Goal: Information Seeking & Learning: Learn about a topic

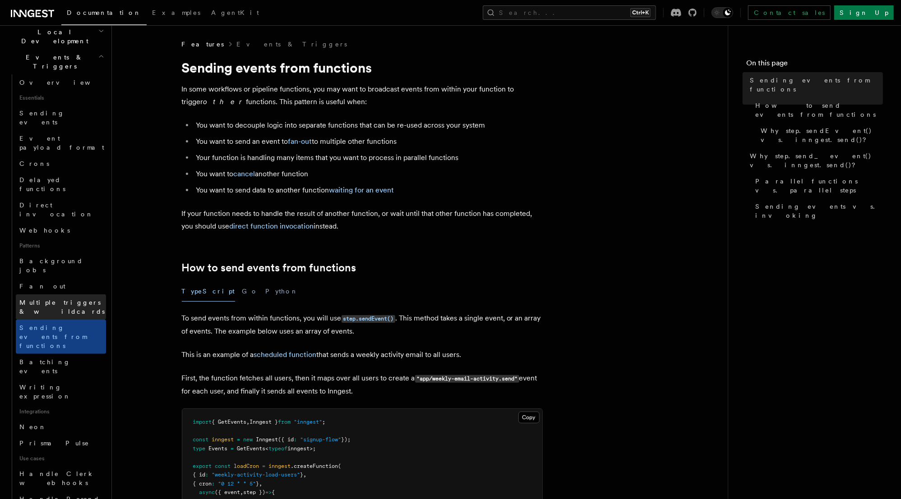
scroll to position [325, 0]
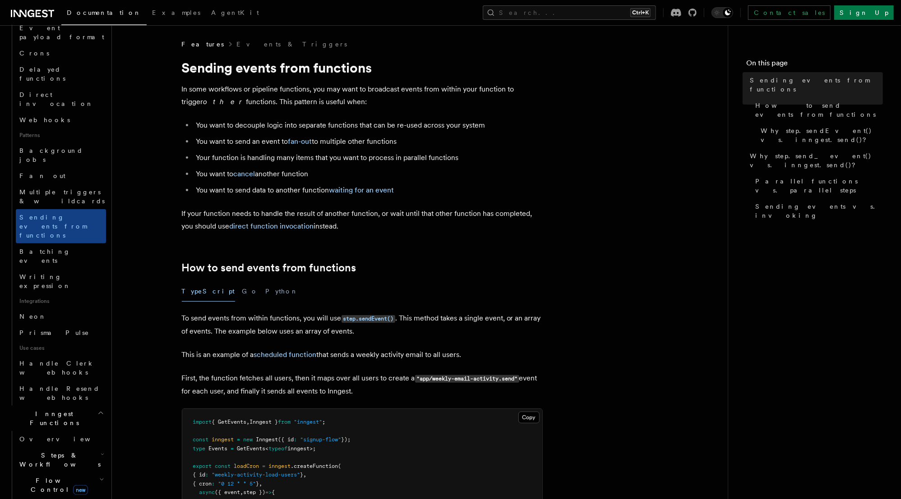
click at [99, 476] on icon "button" at bounding box center [101, 479] width 5 height 7
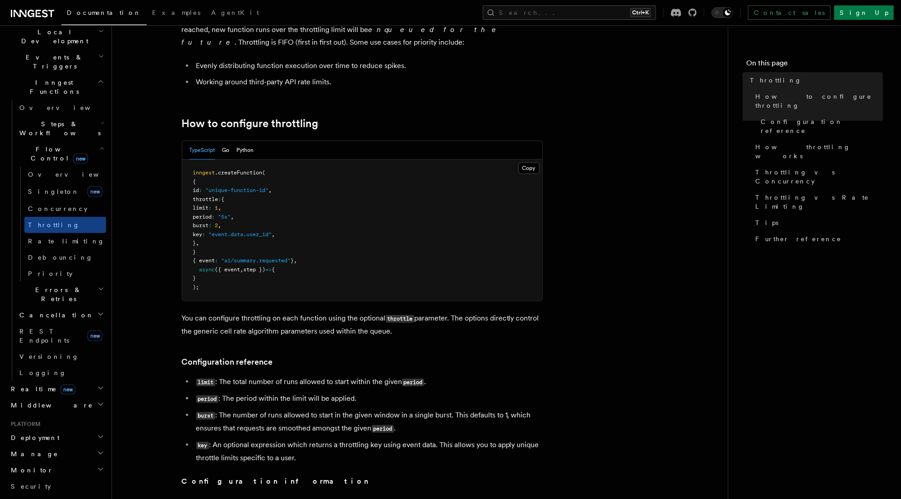
scroll to position [180, 0]
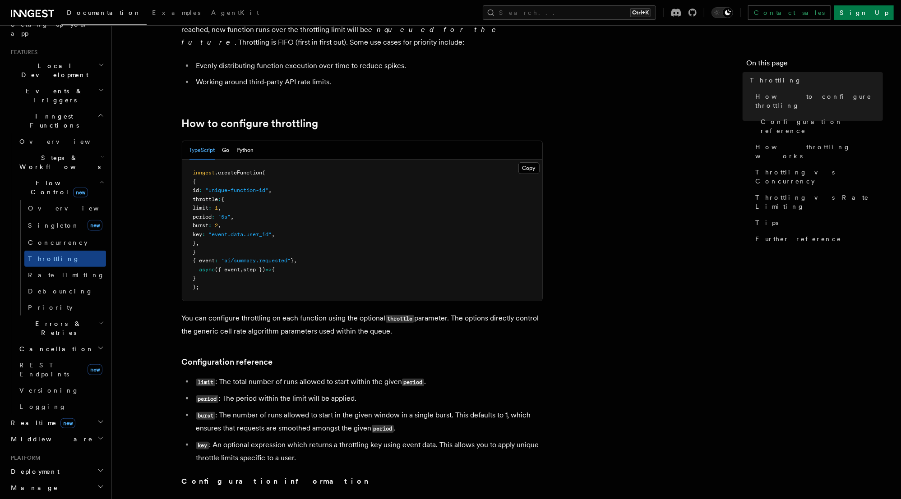
click at [101, 153] on icon "button" at bounding box center [103, 156] width 4 height 7
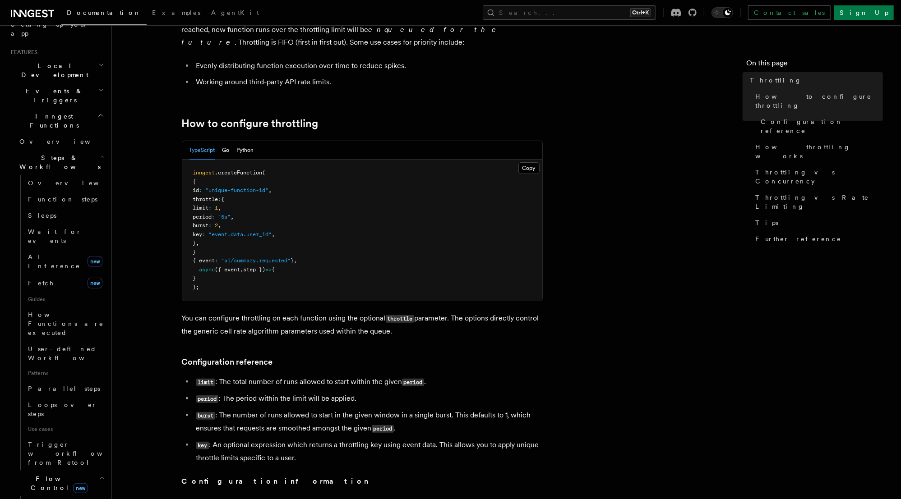
click at [101, 153] on icon "button" at bounding box center [103, 156] width 4 height 7
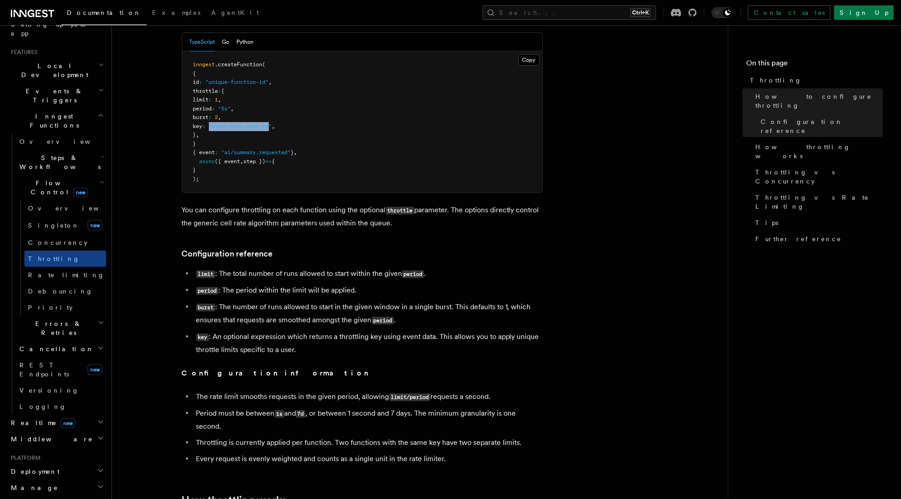
drag, startPoint x: 229, startPoint y: 126, endPoint x: 290, endPoint y: 126, distance: 61.3
click at [272, 126] on span ""event.data.user_id"" at bounding box center [240, 126] width 63 height 6
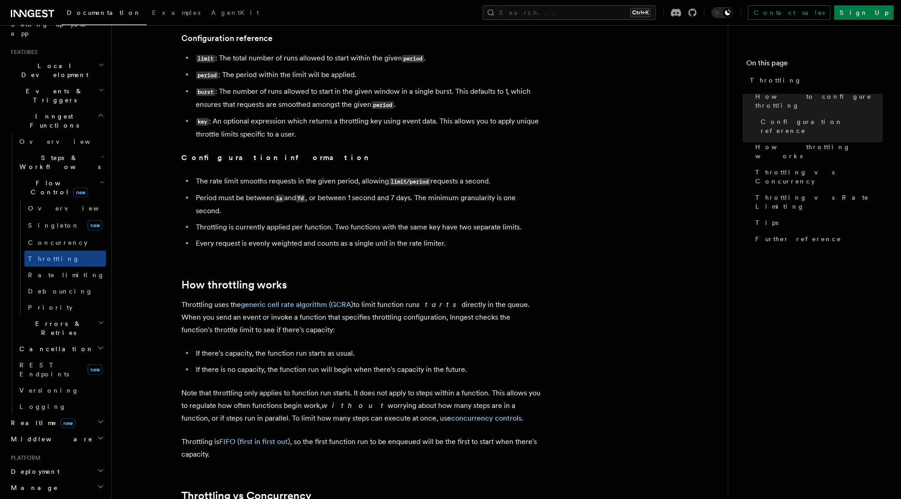
scroll to position [397, 0]
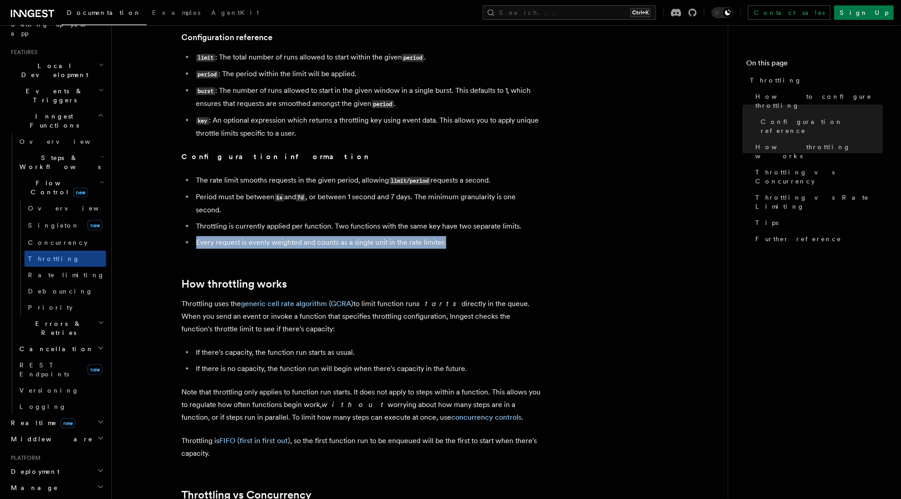
drag, startPoint x: 454, startPoint y: 248, endPoint x: 194, endPoint y: 242, distance: 260.3
click at [194, 242] on li "Every request is evenly weighted and counts as a single unit in the rate limite…" at bounding box center [367, 242] width 349 height 13
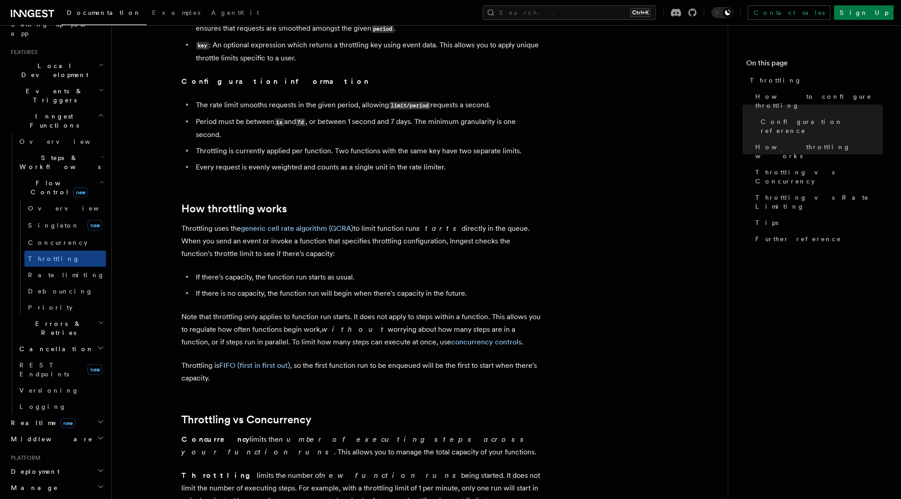
scroll to position [541, 0]
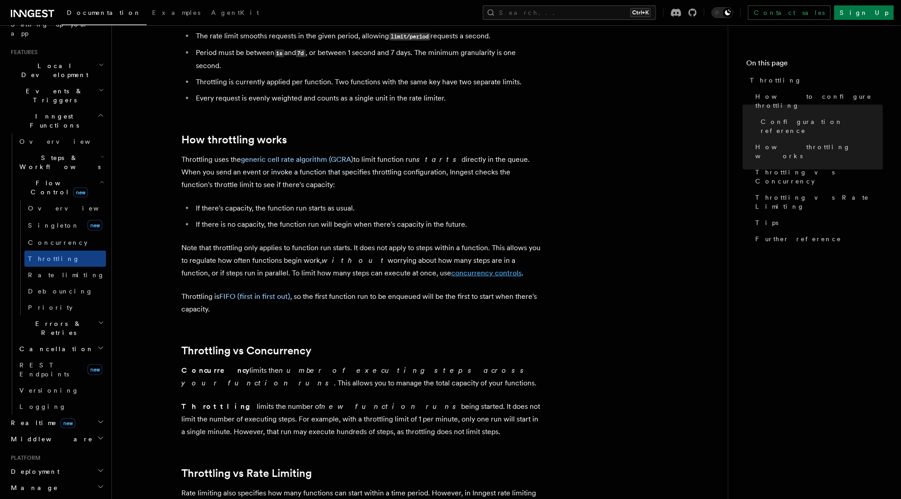
click at [451, 277] on link "concurrency controls" at bounding box center [486, 273] width 70 height 9
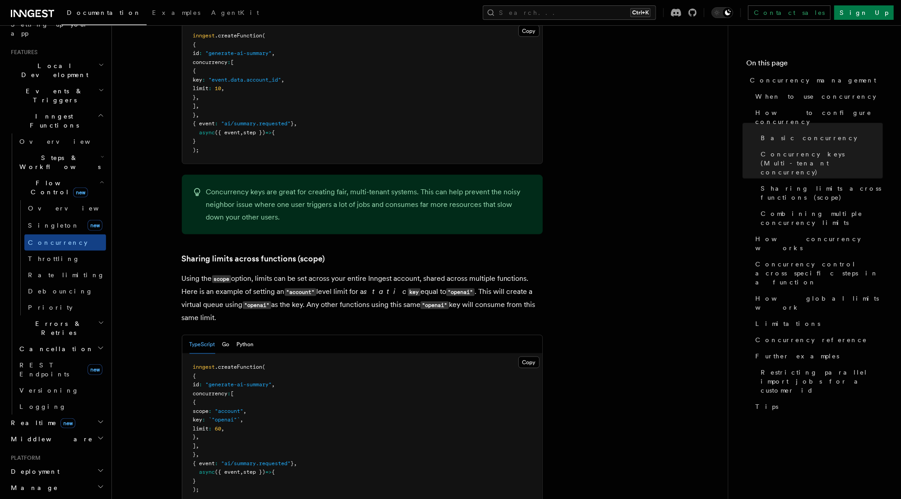
scroll to position [938, 0]
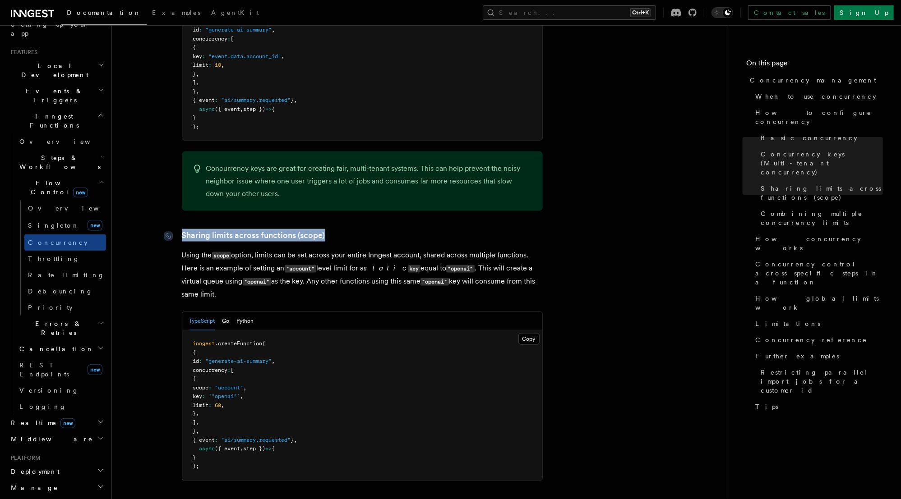
drag, startPoint x: 325, startPoint y: 197, endPoint x: 175, endPoint y: 195, distance: 150.2
click at [182, 229] on h3 "Sharing limits across functions (scope)" at bounding box center [362, 235] width 361 height 13
click at [278, 249] on p "Using the scope option, limits can be set across your entire Inngest account, s…" at bounding box center [362, 275] width 361 height 52
click at [293, 249] on p "Using the scope option, limits can be set across your entire Inngest account, s…" at bounding box center [362, 275] width 361 height 52
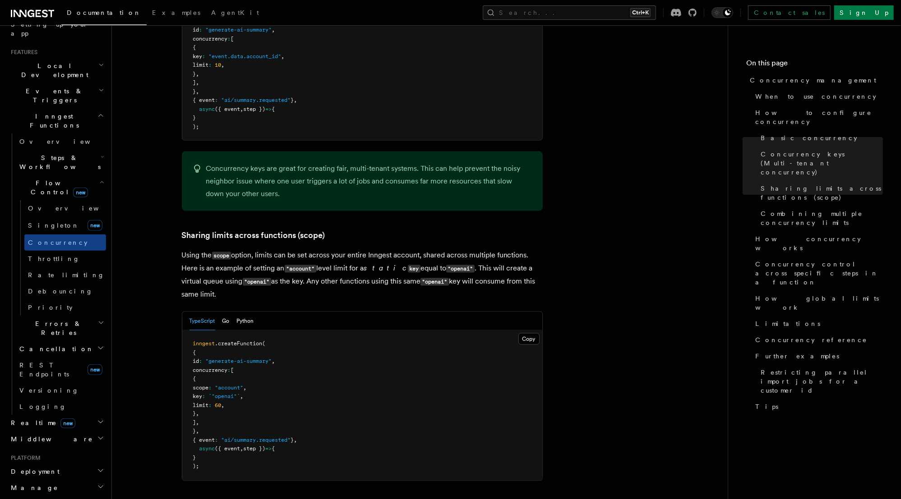
click at [352, 249] on p "Using the scope option, limits can be set across your entire Inngest account, s…" at bounding box center [362, 275] width 361 height 52
click at [414, 249] on p "Using the scope option, limits can be set across your entire Inngest account, s…" at bounding box center [362, 275] width 361 height 52
click at [485, 249] on p "Using the scope option, limits can be set across your entire Inngest account, s…" at bounding box center [362, 275] width 361 height 52
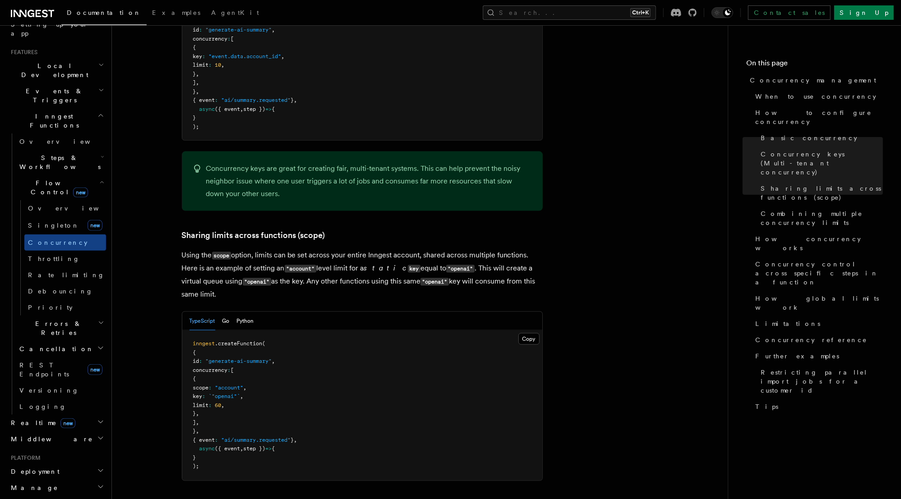
click at [522, 249] on p "Using the scope option, limits can be set across your entire Inngest account, s…" at bounding box center [362, 275] width 361 height 52
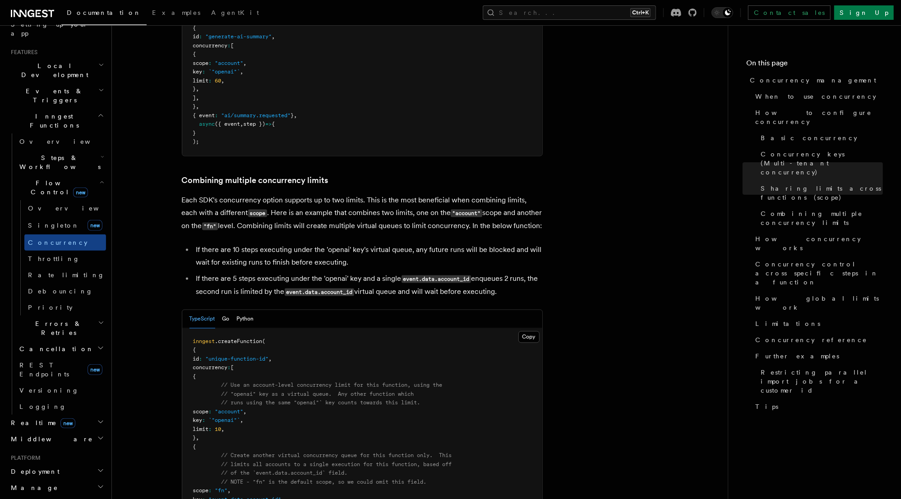
scroll to position [1371, 0]
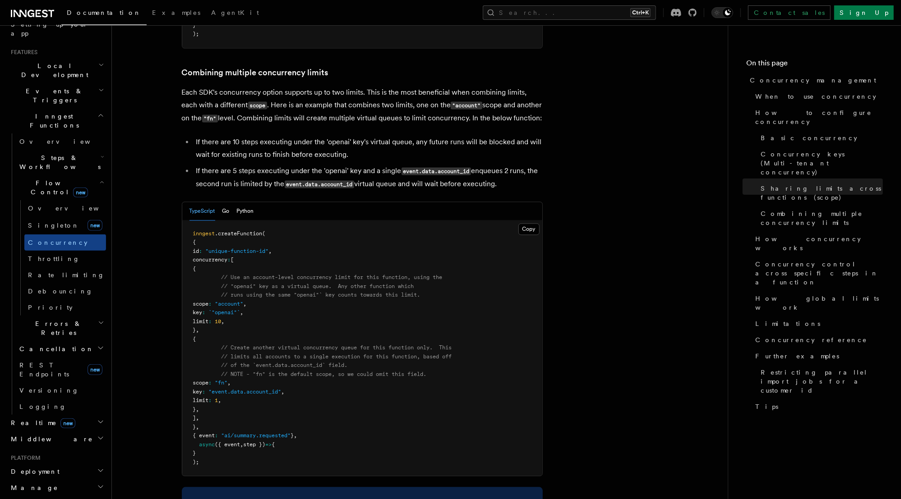
click at [209, 301] on span "scope" at bounding box center [201, 304] width 16 height 6
click at [240, 309] on span "`"openai"`" at bounding box center [225, 312] width 32 height 6
click at [244, 301] on span ""account"" at bounding box center [229, 304] width 28 height 6
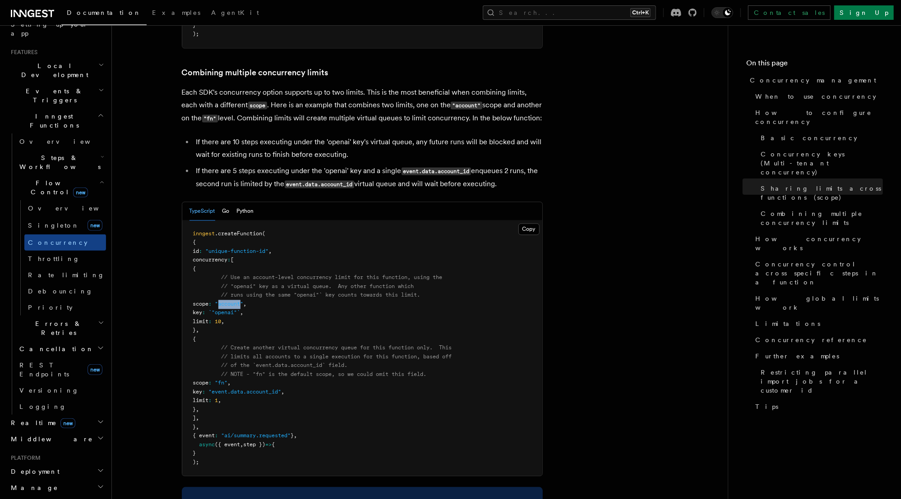
click at [244, 301] on span ""account"" at bounding box center [229, 304] width 28 height 6
click at [203, 309] on span "key" at bounding box center [197, 312] width 9 height 6
click at [309, 292] on span "// runs using the same "openai"` key counts towards this limit." at bounding box center [320, 295] width 199 height 6
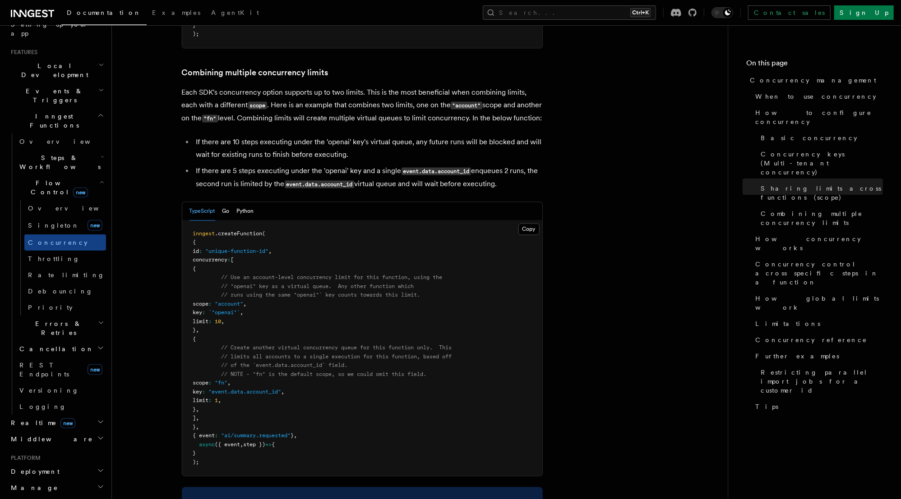
click at [241, 292] on span "// runs using the same "openai"` key counts towards this limit." at bounding box center [320, 295] width 199 height 6
click at [306, 292] on span "// runs using the same "openai"` key counts towards this limit." at bounding box center [320, 295] width 199 height 6
click at [244, 301] on span ""account"" at bounding box center [229, 304] width 28 height 6
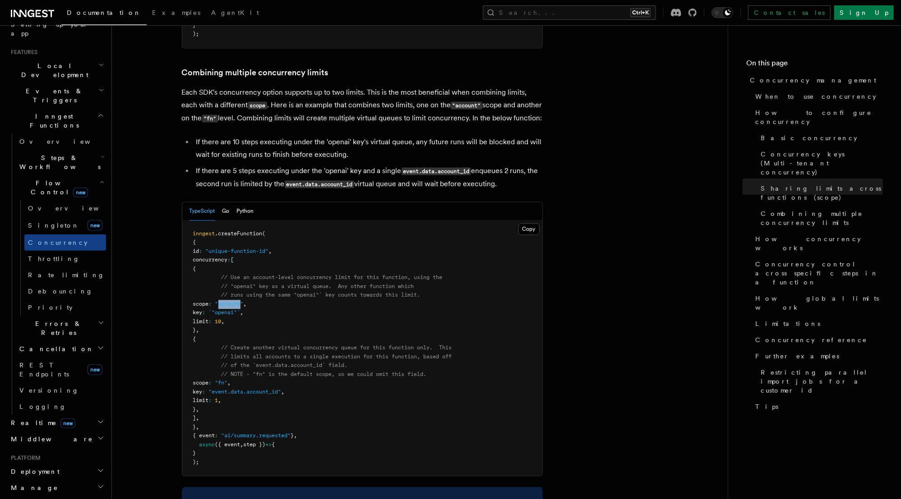
click at [244, 301] on span ""account"" at bounding box center [229, 304] width 28 height 6
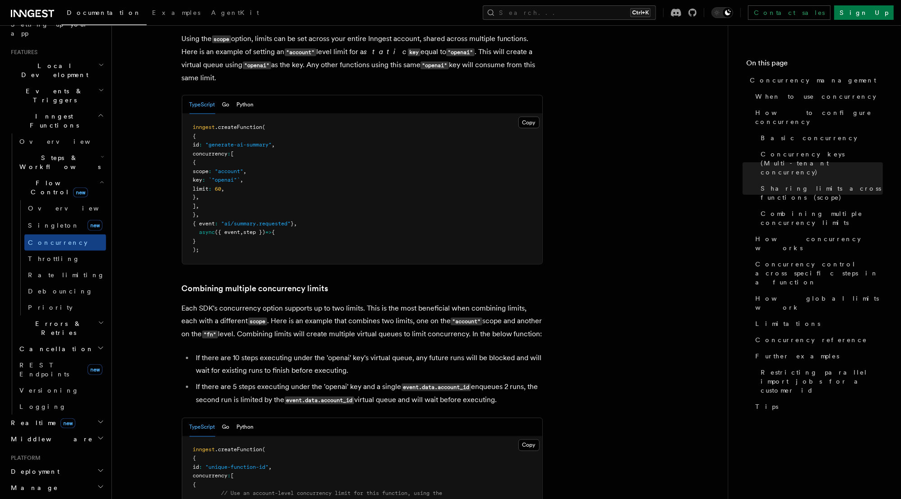
scroll to position [1046, 0]
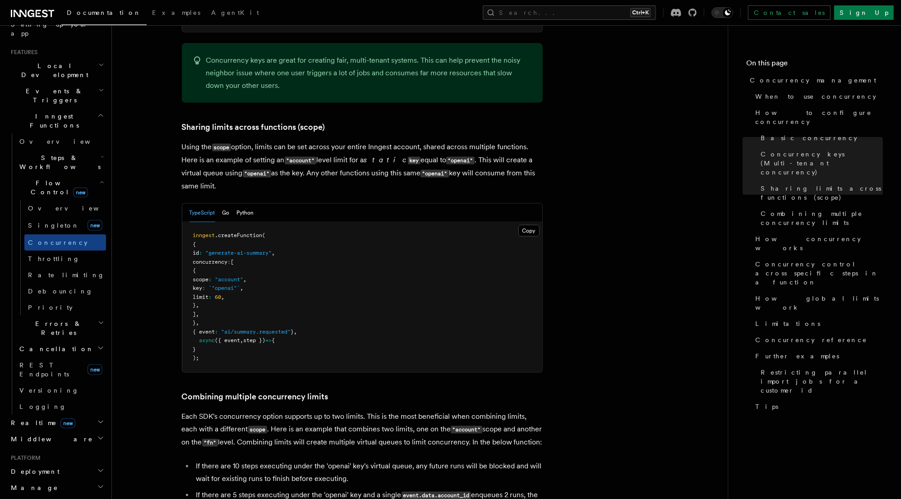
click at [240, 141] on p "Using the scope option, limits can be set across your entire Inngest account, s…" at bounding box center [362, 167] width 361 height 52
click at [340, 141] on p "Using the scope option, limits can be set across your entire Inngest account, s…" at bounding box center [362, 167] width 361 height 52
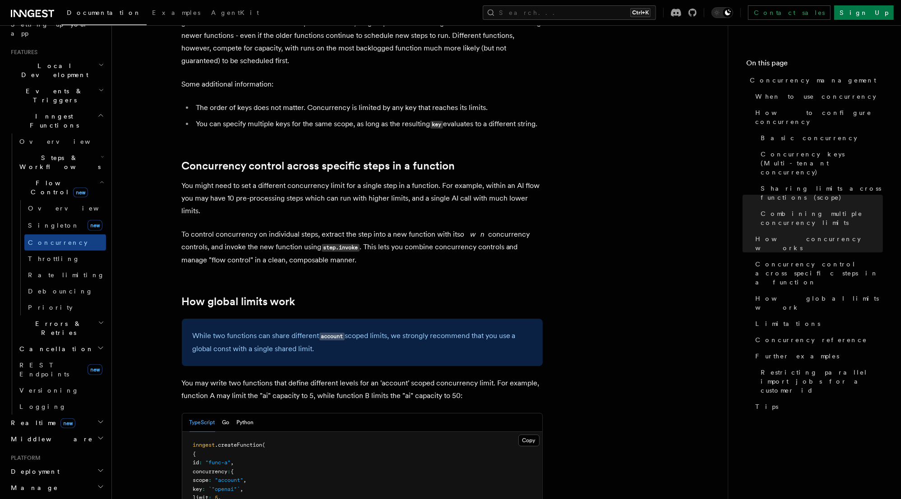
scroll to position [2129, 0]
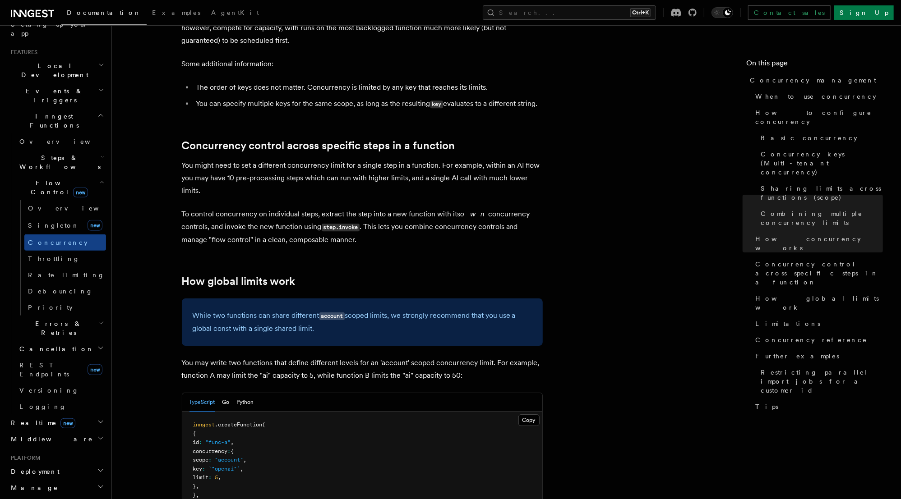
click at [418, 159] on p "You might need to set a different concurrency limit for a single step in a func…" at bounding box center [362, 178] width 361 height 38
click at [474, 159] on p "You might need to set a different concurrency limit for a single step in a func…" at bounding box center [362, 178] width 361 height 38
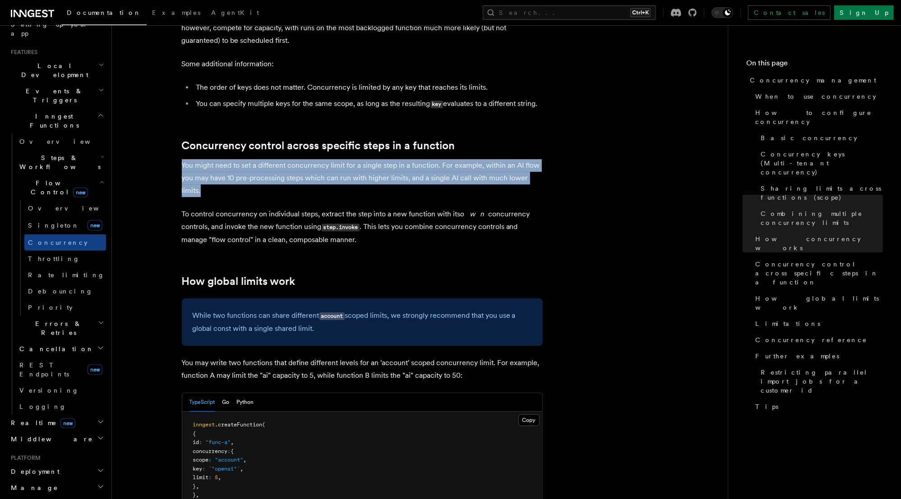
drag, startPoint x: 188, startPoint y: 106, endPoint x: 175, endPoint y: 95, distance: 16.9
click at [175, 95] on article "Features Inngest Functions Flow Control Concurrency management Limiting concurr…" at bounding box center [419, 23] width 587 height 4224
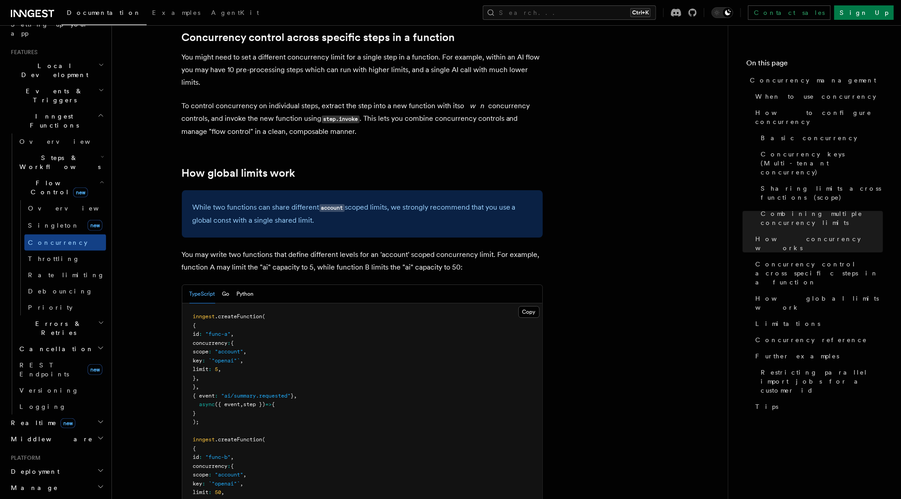
click at [446, 249] on p "You may write two functions that define different levels for an 'account' scope…" at bounding box center [362, 261] width 361 height 25
click at [506, 249] on p "You may write two functions that define different levels for an 'account' scope…" at bounding box center [362, 261] width 361 height 25
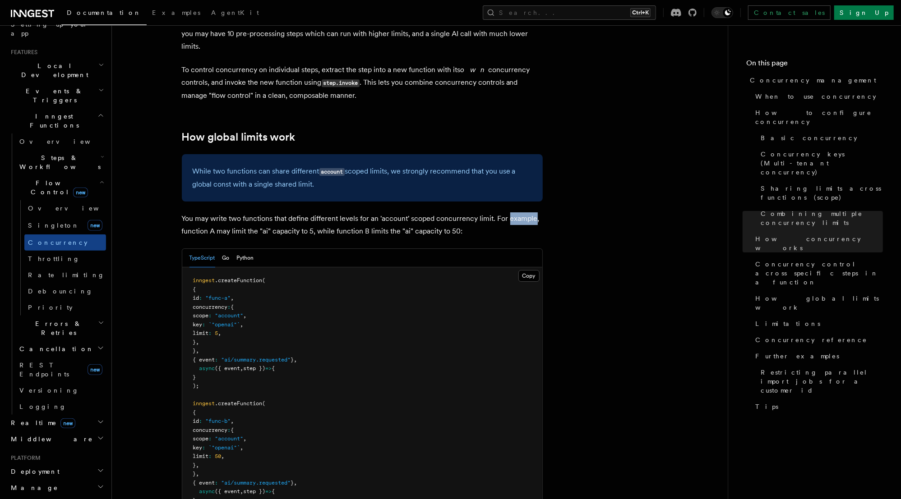
scroll to position [2309, 0]
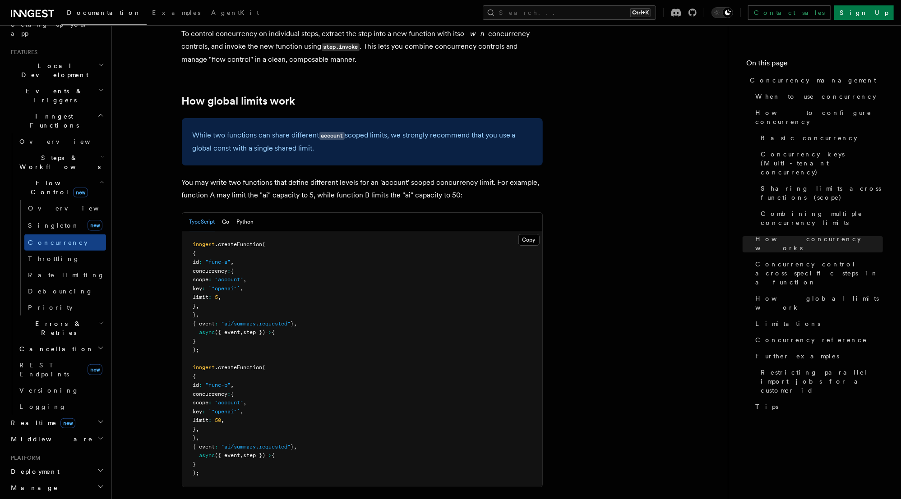
click at [240, 409] on span "`"openai"`" at bounding box center [225, 412] width 32 height 6
click at [244, 400] on span ""account"" at bounding box center [229, 403] width 28 height 6
click at [240, 409] on span "`"openai"`" at bounding box center [225, 412] width 32 height 6
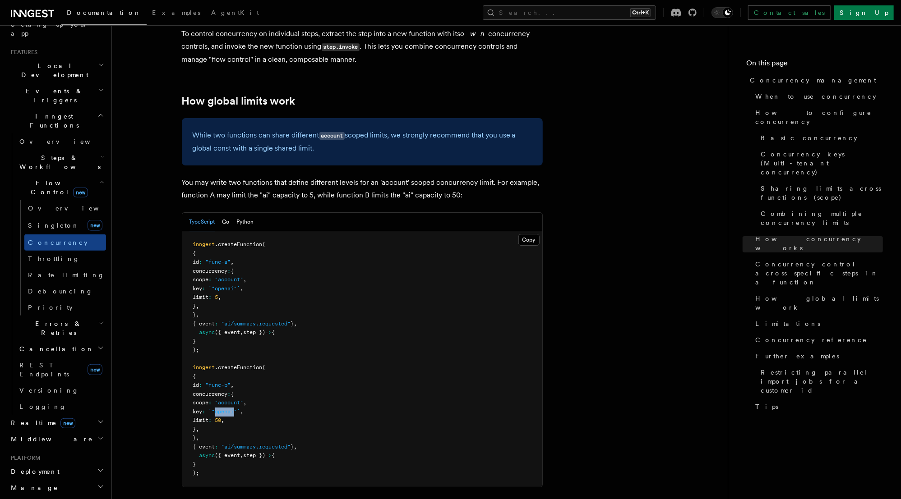
click at [240, 409] on span "`"openai"`" at bounding box center [225, 412] width 32 height 6
click at [221, 417] on span "50" at bounding box center [218, 420] width 6 height 6
click at [237, 345] on pre "inngest .createFunction ( { id : "func-a" , concurrency : { scope : "account" ,…" at bounding box center [362, 359] width 360 height 256
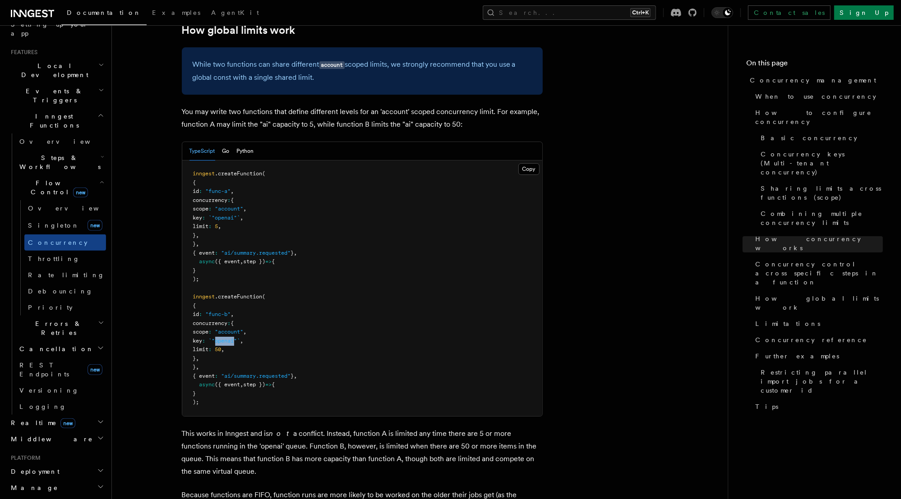
scroll to position [2381, 0]
drag, startPoint x: 279, startPoint y: 373, endPoint x: 235, endPoint y: 398, distance: 51.5
click at [235, 426] on p "This works in Inngest and is not a conflict. Instead, function A is limited any…" at bounding box center [362, 451] width 361 height 51
click at [418, 426] on p "This works in Inngest and is not a conflict. Instead, function A is limited any…" at bounding box center [362, 451] width 361 height 51
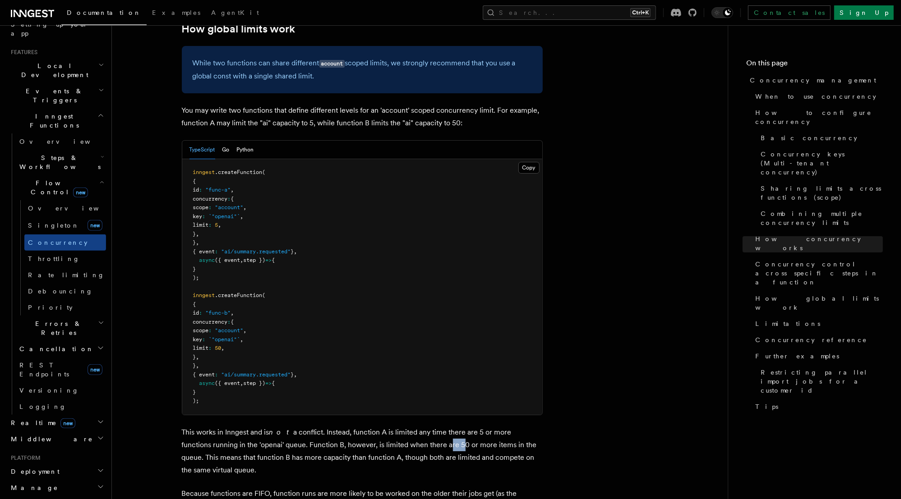
drag, startPoint x: 259, startPoint y: 401, endPoint x: 183, endPoint y: 364, distance: 84.9
click at [183, 426] on p "This works in Inngest and is not a conflict. Instead, function A is limited any…" at bounding box center [362, 451] width 361 height 51
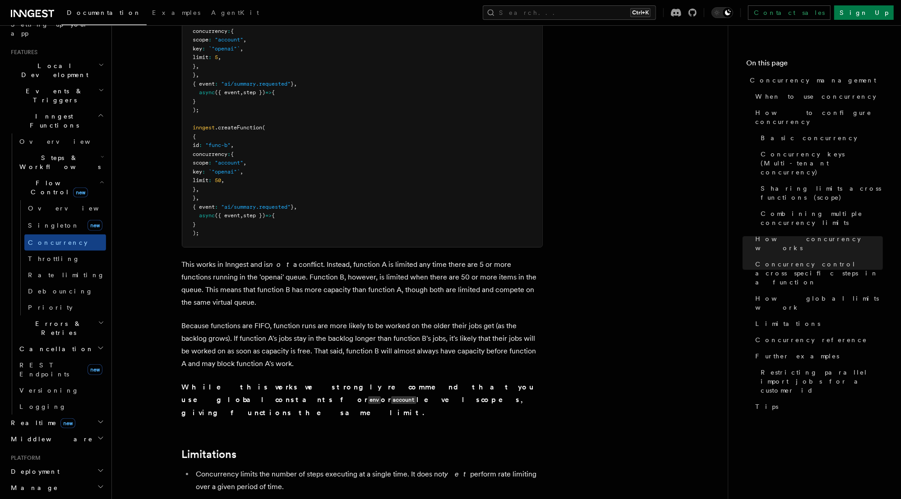
scroll to position [2598, 0]
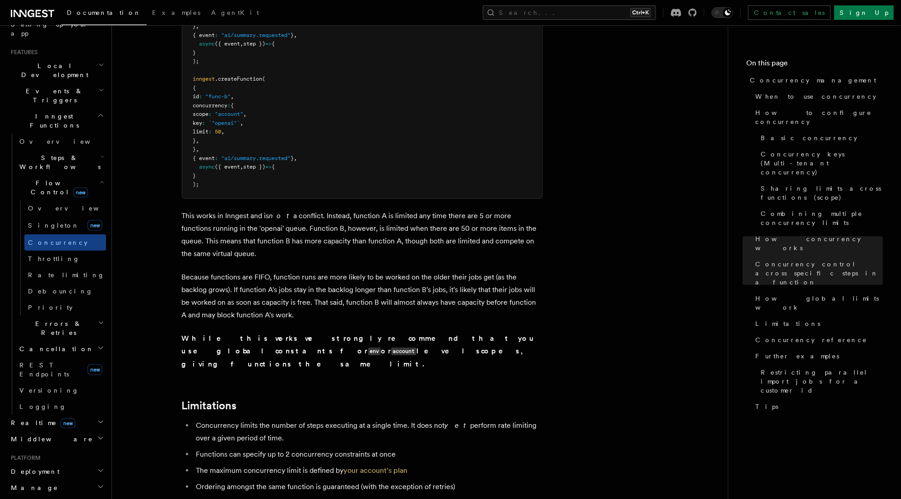
drag, startPoint x: 264, startPoint y: 354, endPoint x: 196, endPoint y: 345, distance: 68.4
click at [196, 419] on li "Concurrency limits the number of steps executing at a single time. It does not …" at bounding box center [367, 431] width 349 height 25
click at [211, 448] on li "Functions can specify up to 2 concurrency constraints at once" at bounding box center [367, 454] width 349 height 13
click at [356, 448] on li "Functions can specify up to 2 concurrency constraints at once" at bounding box center [367, 454] width 349 height 13
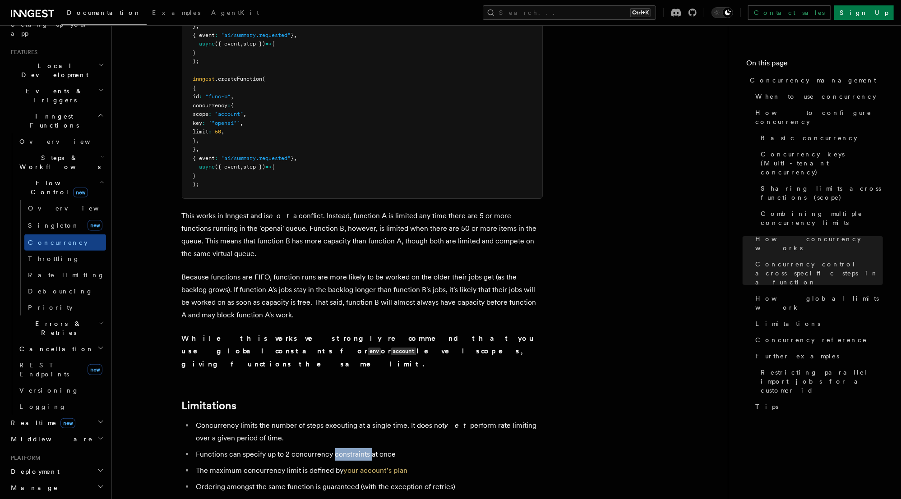
click at [356, 448] on li "Functions can specify up to 2 concurrency constraints at once" at bounding box center [367, 454] width 349 height 13
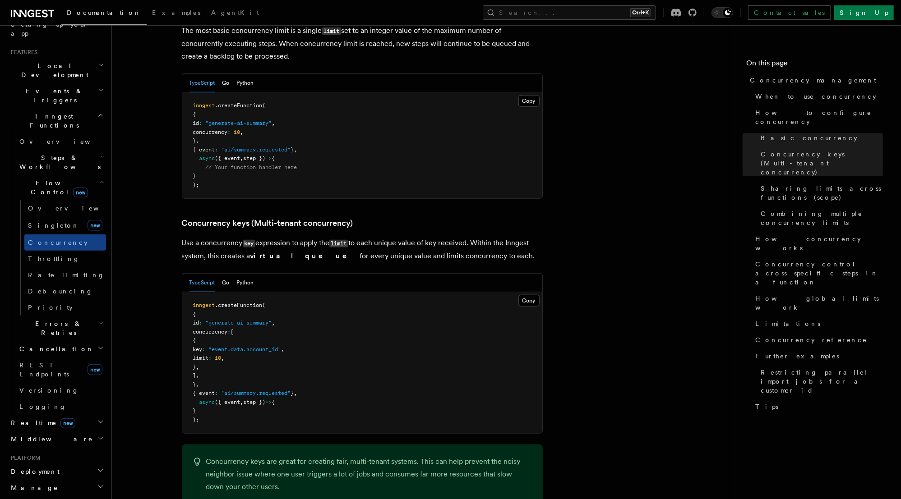
scroll to position [0, 0]
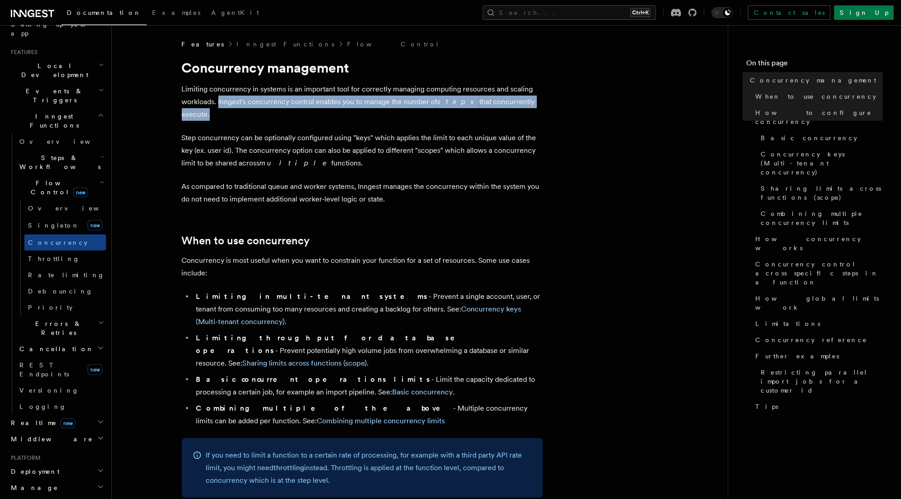
drag, startPoint x: 219, startPoint y: 100, endPoint x: 537, endPoint y: 99, distance: 318.0
click at [537, 99] on p "Limiting concurrency in systems is an important tool for correctly managing com…" at bounding box center [362, 102] width 361 height 38
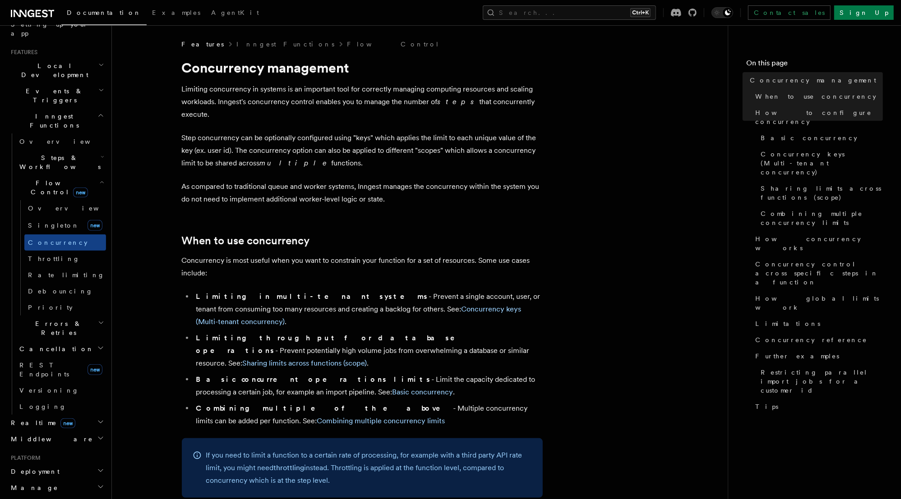
click at [542, 101] on p "Limiting concurrency in systems is an important tool for correctly managing com…" at bounding box center [362, 102] width 361 height 38
drag, startPoint x: 540, startPoint y: 102, endPoint x: 217, endPoint y: 100, distance: 322.9
click at [217, 100] on p "Limiting concurrency in systems is an important tool for correctly managing com…" at bounding box center [362, 102] width 361 height 38
drag, startPoint x: 179, startPoint y: 125, endPoint x: 334, endPoint y: 126, distance: 154.7
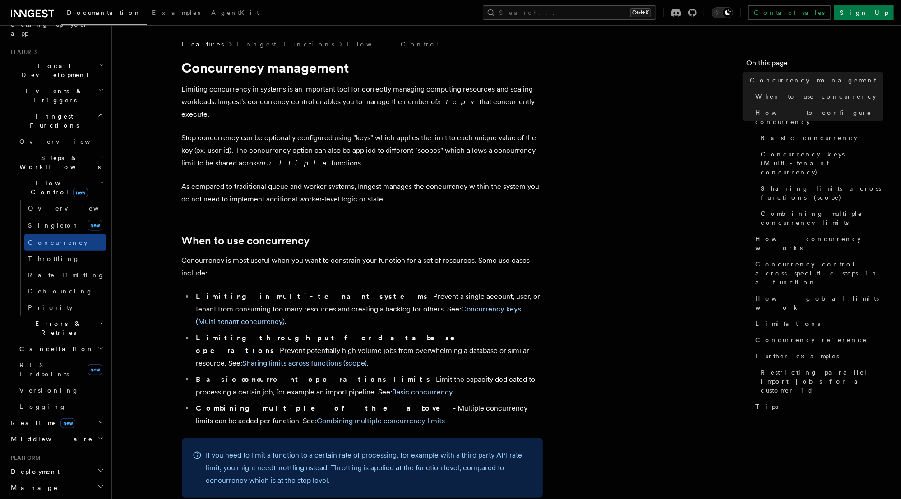
click at [363, 132] on p "Step concurrency can be optionally configured using "keys" which applies the li…" at bounding box center [362, 151] width 361 height 38
click at [462, 132] on p "Step concurrency can be optionally configured using "keys" which applies the li…" at bounding box center [362, 151] width 361 height 38
click at [497, 132] on p "Step concurrency can be optionally configured using "keys" which applies the li…" at bounding box center [362, 151] width 361 height 38
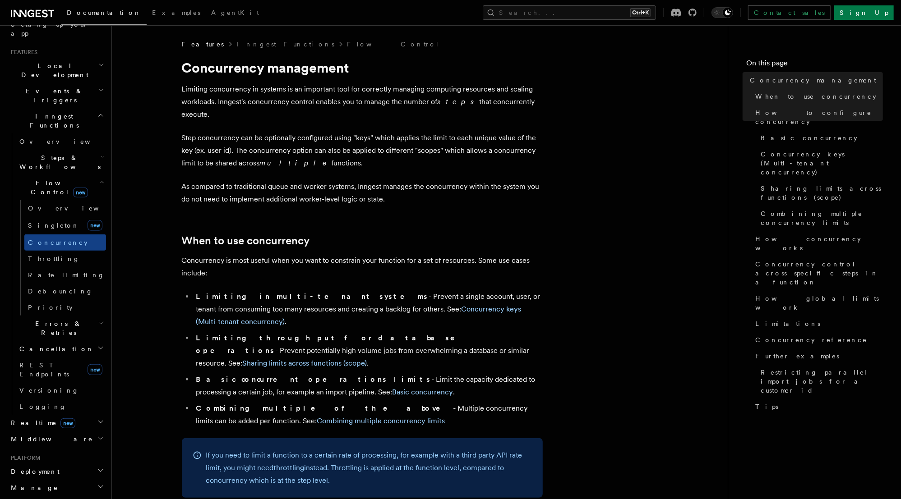
click at [454, 132] on p "Step concurrency can be optionally configured using "keys" which applies the li…" at bounding box center [362, 151] width 361 height 38
drag, startPoint x: 235, startPoint y: 137, endPoint x: 441, endPoint y: 138, distance: 205.2
click at [441, 138] on p "Step concurrency can be optionally configured using "keys" which applies the li…" at bounding box center [362, 151] width 361 height 38
click at [466, 138] on p "Step concurrency can be optionally configured using "keys" which applies the li…" at bounding box center [362, 151] width 361 height 38
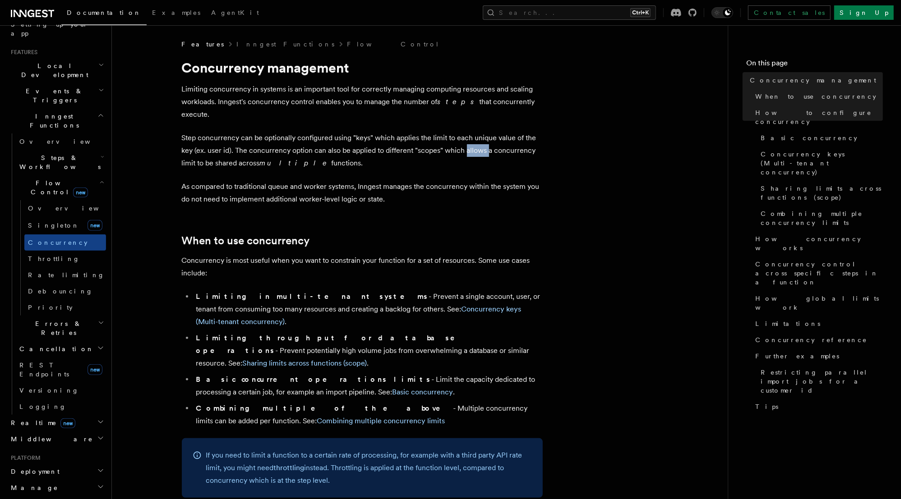
click at [466, 138] on p "Step concurrency can be optionally configured using "keys" which applies the li…" at bounding box center [362, 151] width 361 height 38
drag, startPoint x: 345, startPoint y: 152, endPoint x: 176, endPoint y: 125, distance: 170.7
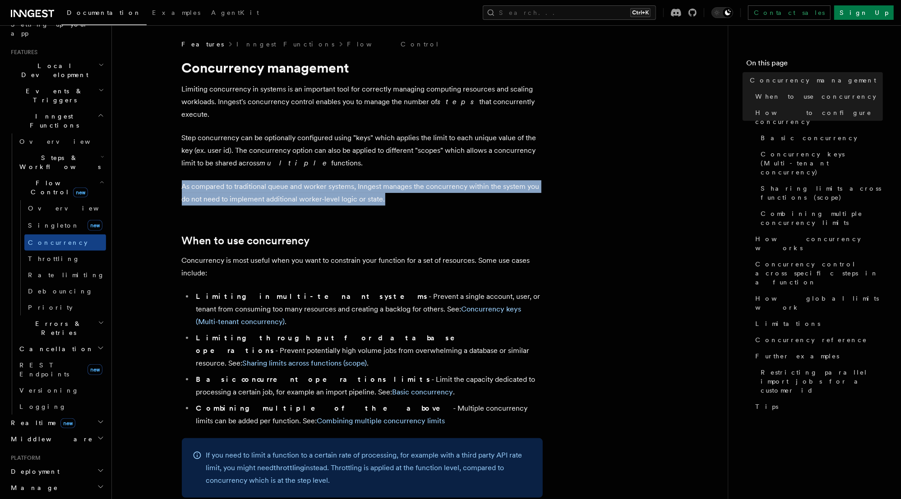
drag, startPoint x: 181, startPoint y: 173, endPoint x: 424, endPoint y: 184, distance: 242.9
click at [424, 184] on p "As compared to traditional queue and worker systems, Inngest manages the concur…" at bounding box center [362, 192] width 361 height 25
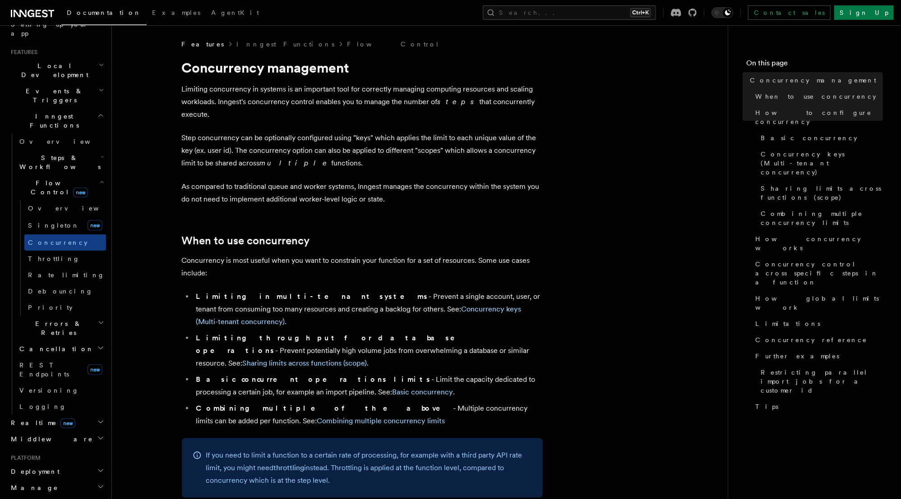
scroll to position [144, 0]
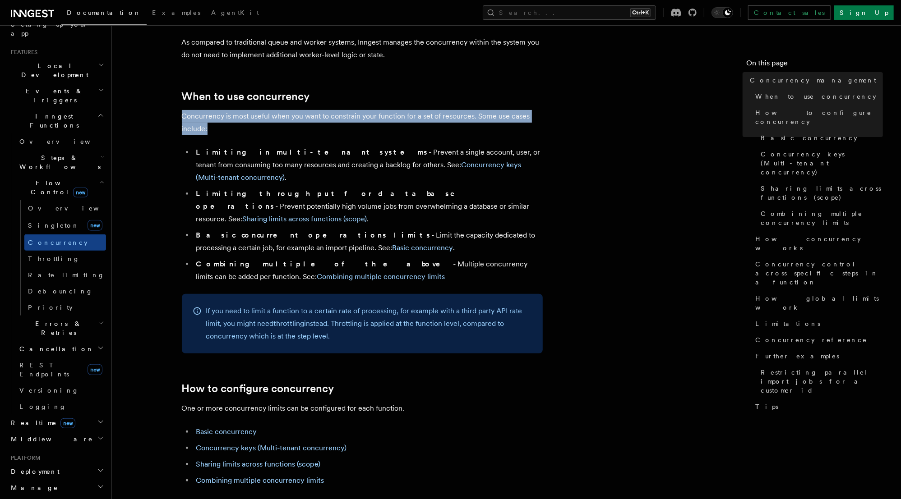
drag, startPoint x: 207, startPoint y: 117, endPoint x: 154, endPoint y: 100, distance: 55.5
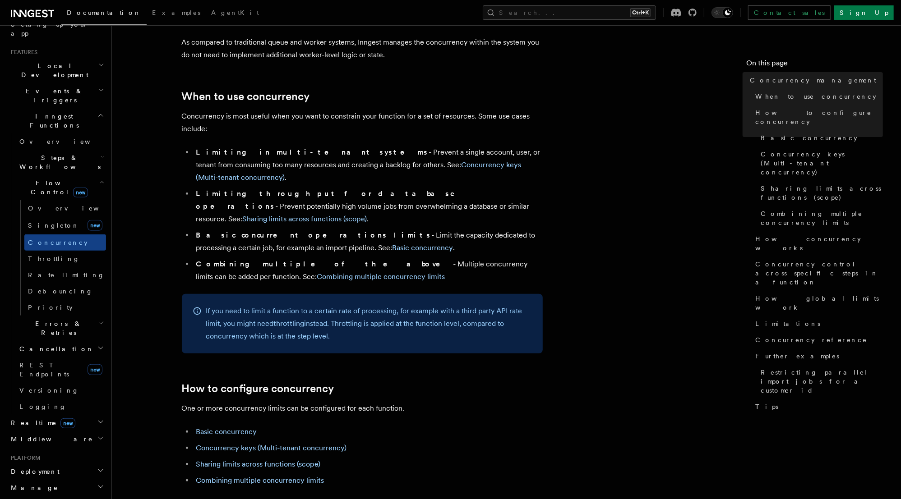
click at [472, 229] on li "Basic concurrent operations limits - Limit the capacity dedicated to processing…" at bounding box center [367, 241] width 349 height 25
click at [500, 229] on li "Basic concurrent operations limits - Limit the capacity dedicated to processing…" at bounding box center [367, 241] width 349 height 25
click at [516, 229] on li "Basic concurrent operations limits - Limit the capacity dedicated to processing…" at bounding box center [367, 241] width 349 height 25
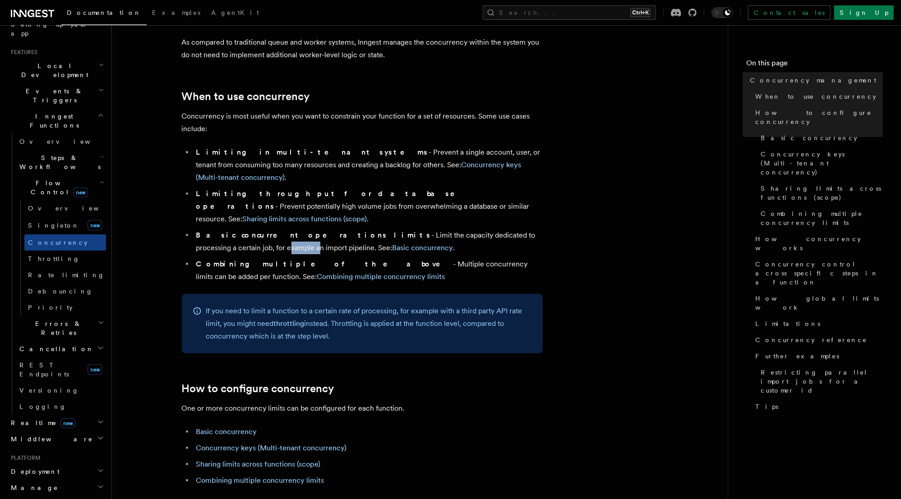
click at [516, 229] on li "Basic concurrent operations limits - Limit the capacity dedicated to processing…" at bounding box center [367, 241] width 349 height 25
drag, startPoint x: 315, startPoint y: 195, endPoint x: 404, endPoint y: 198, distance: 89.3
click at [404, 229] on li "Basic concurrent operations limits - Limit the capacity dedicated to processing…" at bounding box center [367, 241] width 349 height 25
click at [461, 229] on li "Basic concurrent operations limits - Limit the capacity dedicated to processing…" at bounding box center [367, 241] width 349 height 25
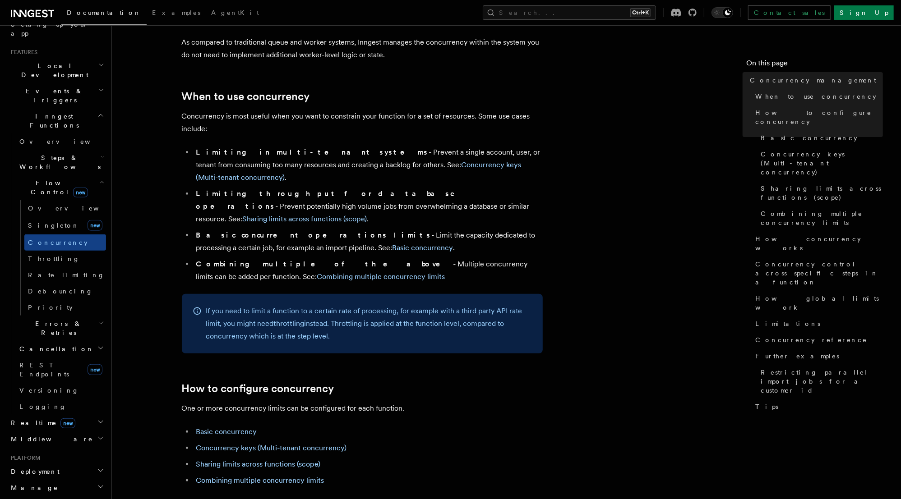
click at [501, 229] on li "Basic concurrent operations limits - Limit the capacity dedicated to processing…" at bounding box center [367, 241] width 349 height 25
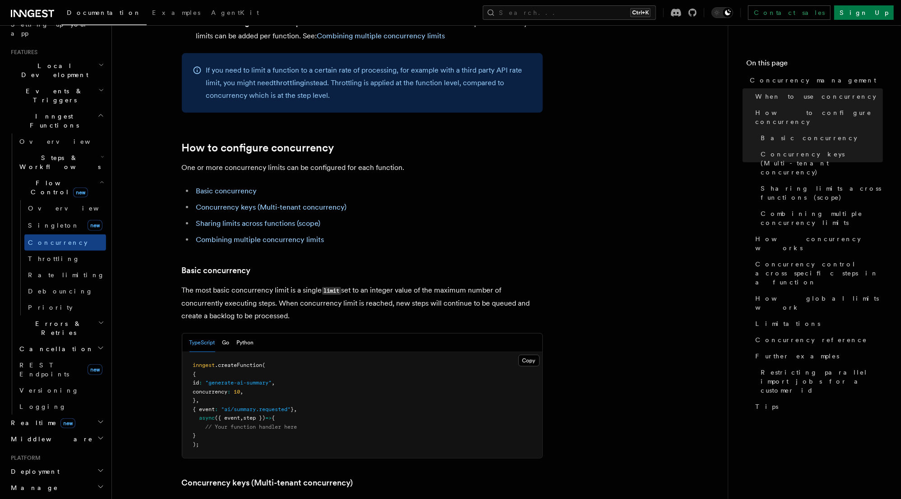
scroll to position [397, 0]
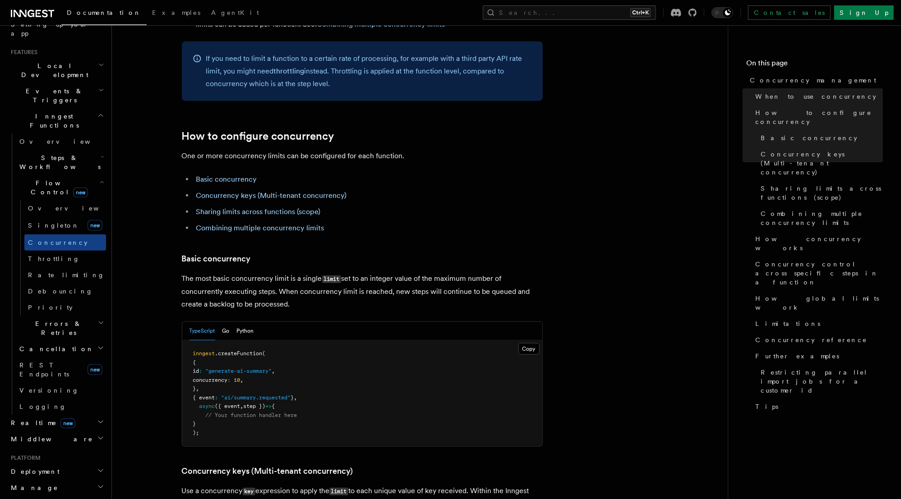
click at [305, 272] on p "The most basic concurrency limit is a single limit set to an integer value of t…" at bounding box center [362, 291] width 361 height 38
click at [369, 272] on p "The most basic concurrency limit is a single limit set to an integer value of t…" at bounding box center [362, 291] width 361 height 38
click at [377, 272] on p "The most basic concurrency limit is a single limit set to an integer value of t…" at bounding box center [362, 291] width 361 height 38
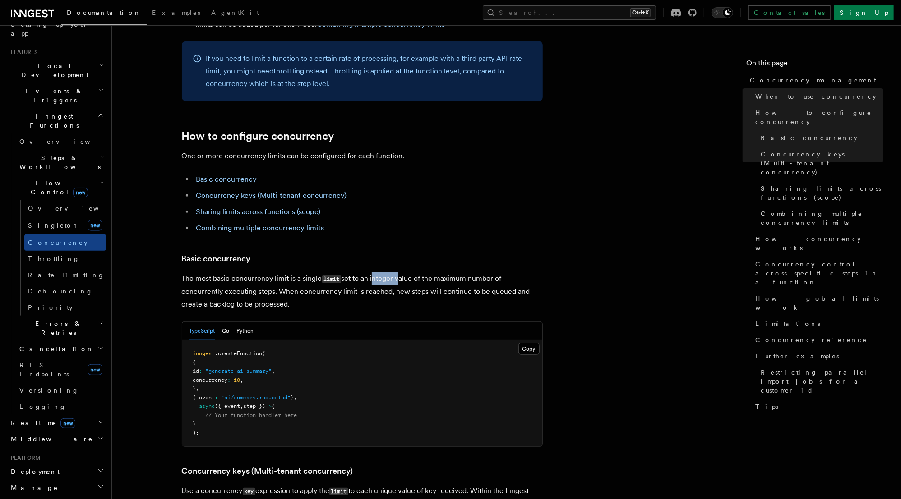
click at [377, 272] on p "The most basic concurrency limit is a single limit set to an integer value of t…" at bounding box center [362, 291] width 361 height 38
click at [433, 272] on p "The most basic concurrency limit is a single limit set to an integer value of t…" at bounding box center [362, 291] width 361 height 38
click at [514, 272] on p "The most basic concurrency limit is a single limit set to an integer value of t…" at bounding box center [362, 291] width 361 height 38
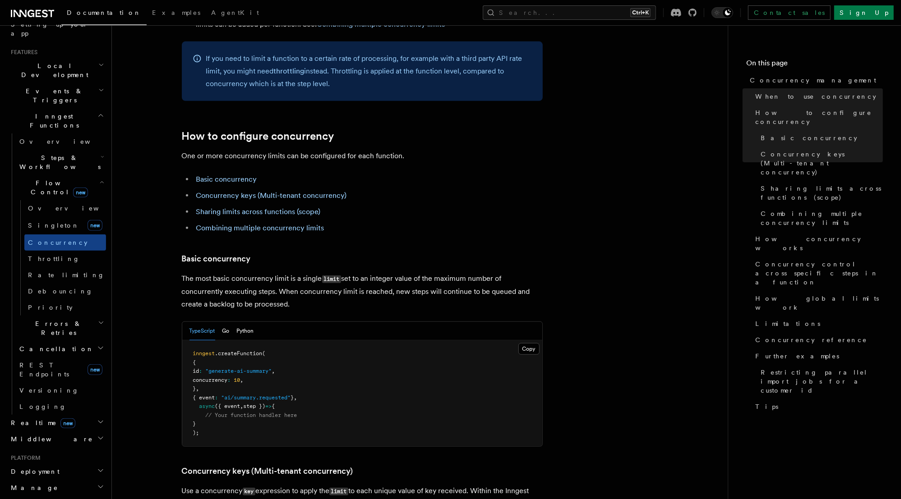
click at [249, 272] on p "The most basic concurrency limit is a single limit set to an integer value of t…" at bounding box center [362, 291] width 361 height 38
drag, startPoint x: 277, startPoint y: 253, endPoint x: 304, endPoint y: 268, distance: 31.1
click at [304, 272] on p "The most basic concurrency limit is a single limit set to an integer value of t…" at bounding box center [362, 291] width 361 height 38
click at [308, 272] on p "The most basic concurrency limit is a single limit set to an integer value of t…" at bounding box center [362, 291] width 361 height 38
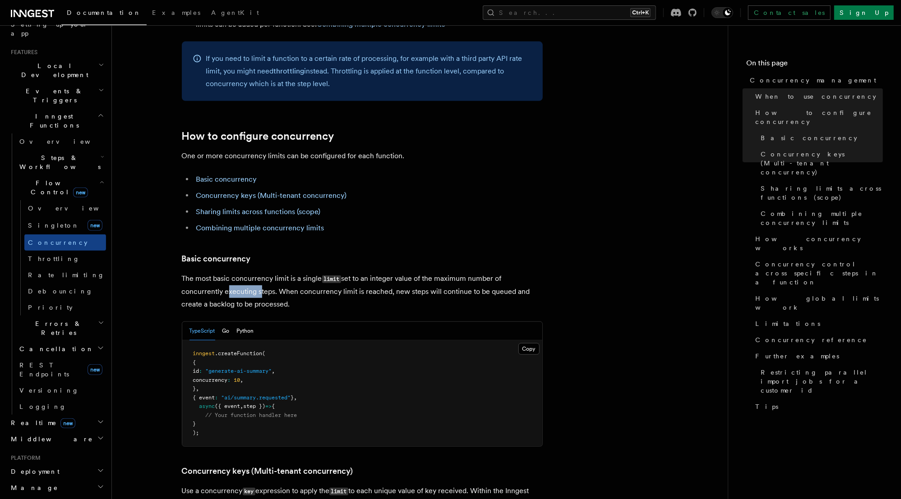
drag, startPoint x: 293, startPoint y: 259, endPoint x: 278, endPoint y: 253, distance: 15.8
click at [278, 272] on p "The most basic concurrency limit is a single limit set to an integer value of t…" at bounding box center [362, 291] width 361 height 38
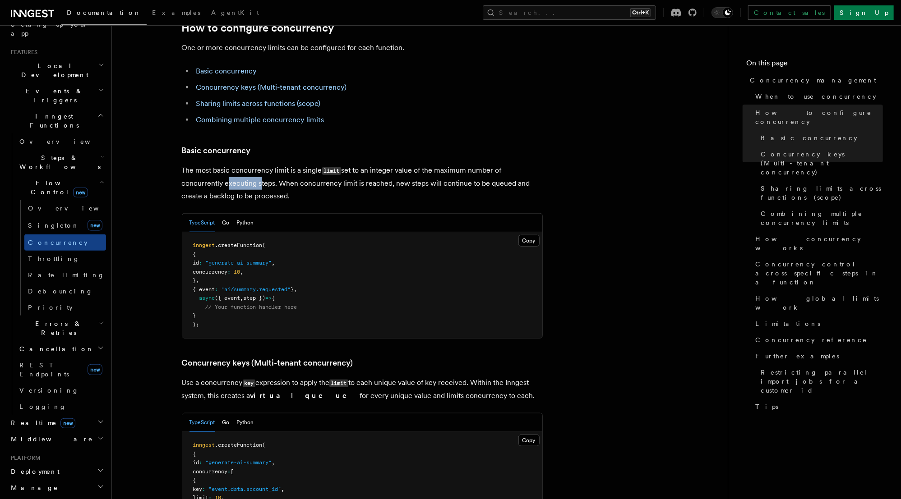
scroll to position [649, 0]
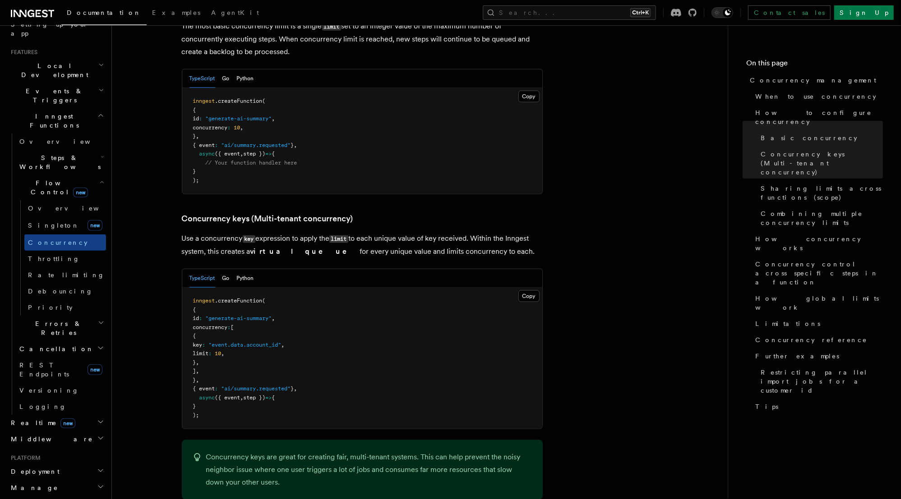
click at [228, 324] on span "concurrency" at bounding box center [210, 327] width 35 height 6
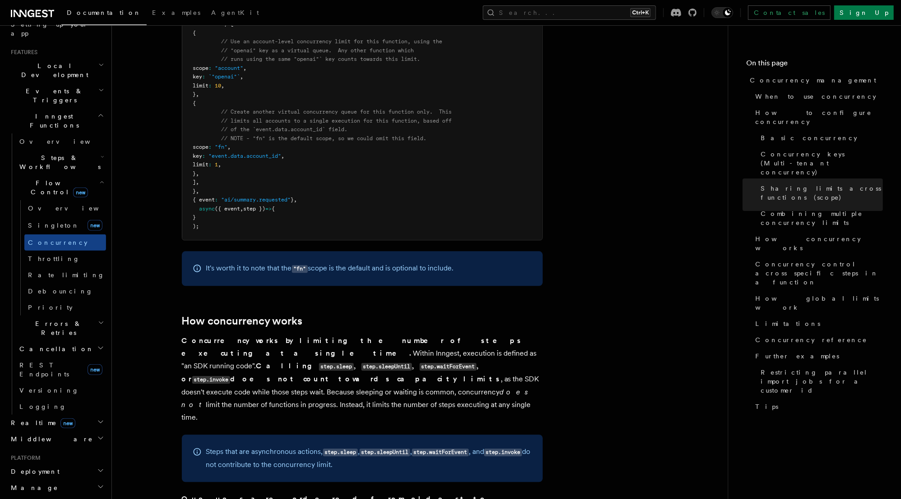
scroll to position [1624, 0]
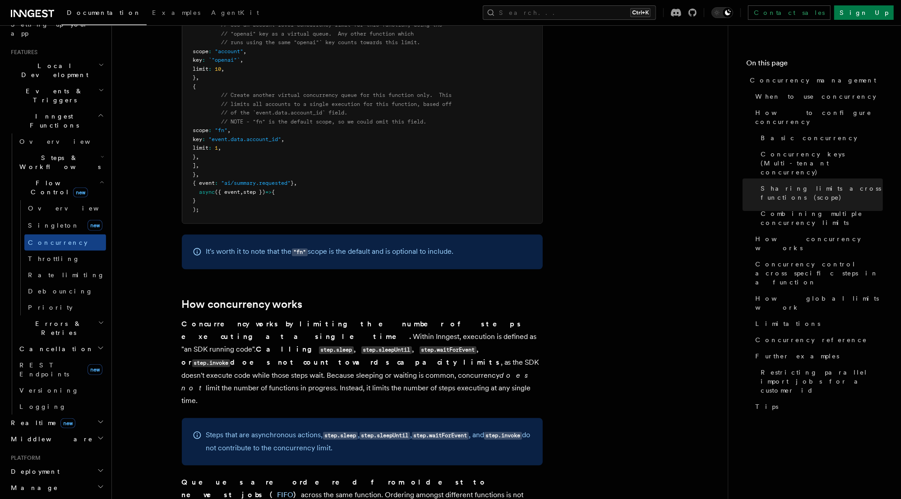
click at [441, 318] on p "Concurrency works by limiting the number of steps executing at a single time. W…" at bounding box center [362, 362] width 361 height 89
click at [248, 318] on p "Concurrency works by limiting the number of steps executing at a single time. W…" at bounding box center [362, 362] width 361 height 89
drag, startPoint x: 185, startPoint y: 315, endPoint x: 290, endPoint y: 316, distance: 105.5
click at [290, 345] on strong "Calling step.sleep , step.sleepUntil , step.waitForEvent , or step.invoke does …" at bounding box center [341, 356] width 319 height 22
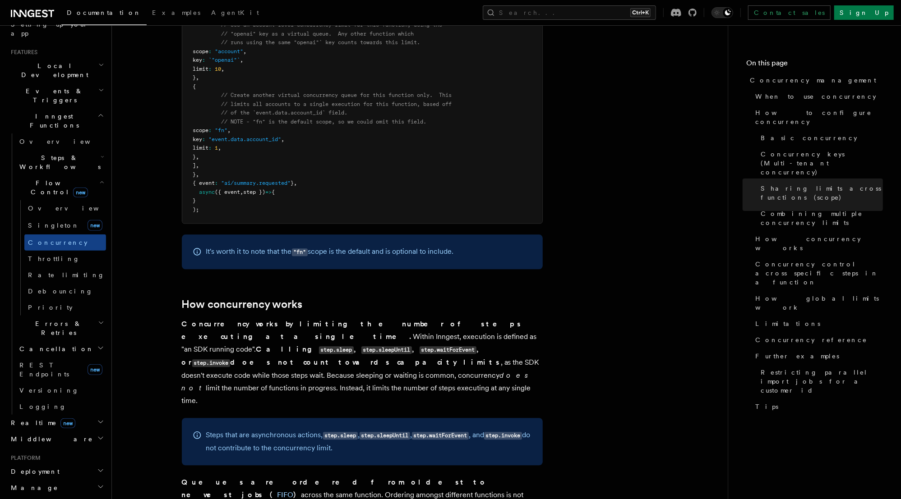
click at [305, 318] on p "Concurrency works by limiting the number of steps executing at a single time. W…" at bounding box center [362, 362] width 361 height 89
click at [340, 318] on p "Concurrency works by limiting the number of steps executing at a single time. W…" at bounding box center [362, 362] width 361 height 89
click at [388, 318] on p "Concurrency works by limiting the number of steps executing at a single time. W…" at bounding box center [362, 362] width 361 height 89
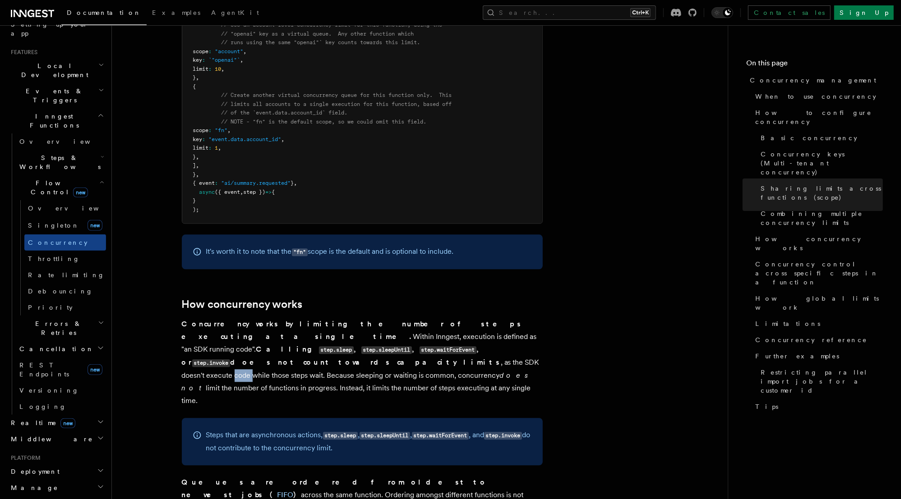
click at [388, 318] on p "Concurrency works by limiting the number of steps executing at a single time. W…" at bounding box center [362, 362] width 361 height 89
click at [448, 318] on p "Concurrency works by limiting the number of steps executing at a single time. W…" at bounding box center [362, 362] width 361 height 89
click at [483, 318] on p "Concurrency works by limiting the number of steps executing at a single time. W…" at bounding box center [362, 362] width 361 height 89
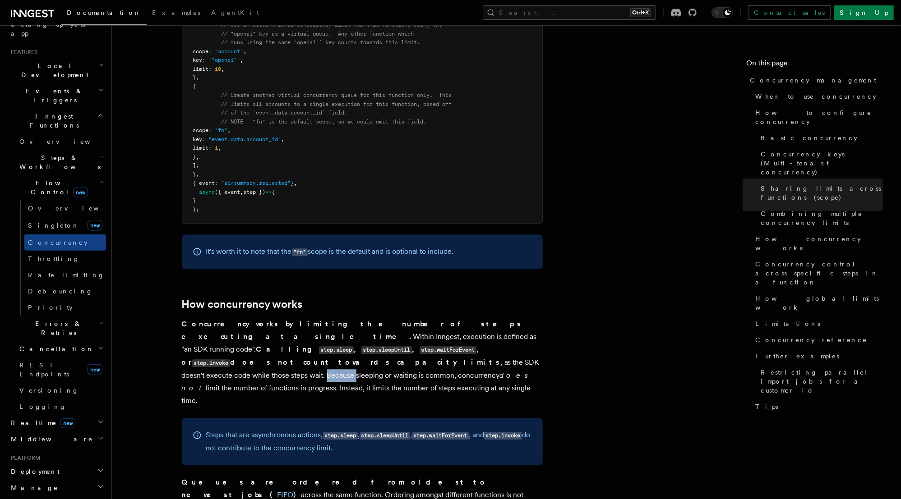
drag, startPoint x: 340, startPoint y: 340, endPoint x: 234, endPoint y: 327, distance: 106.3
click at [234, 327] on p "Concurrency works by limiting the number of steps executing at a single time. W…" at bounding box center [362, 362] width 361 height 89
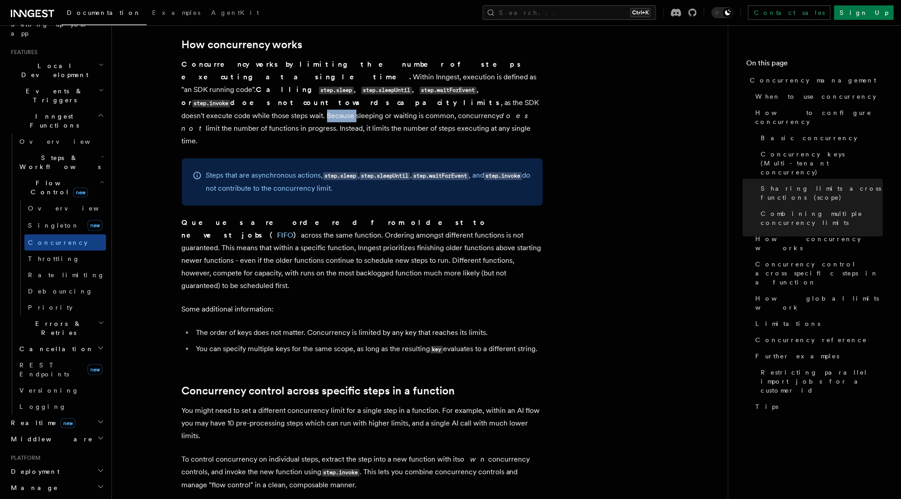
scroll to position [1912, 0]
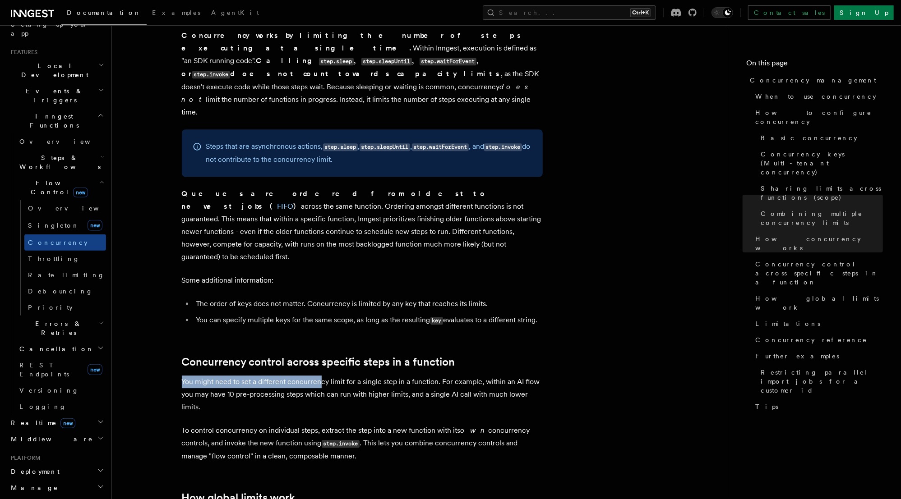
drag, startPoint x: 180, startPoint y: 310, endPoint x: 321, endPoint y: 310, distance: 141.6
click at [321, 310] on article "Features Inngest Functions Flow Control Concurrency management Limiting concurr…" at bounding box center [419, 239] width 587 height 4224
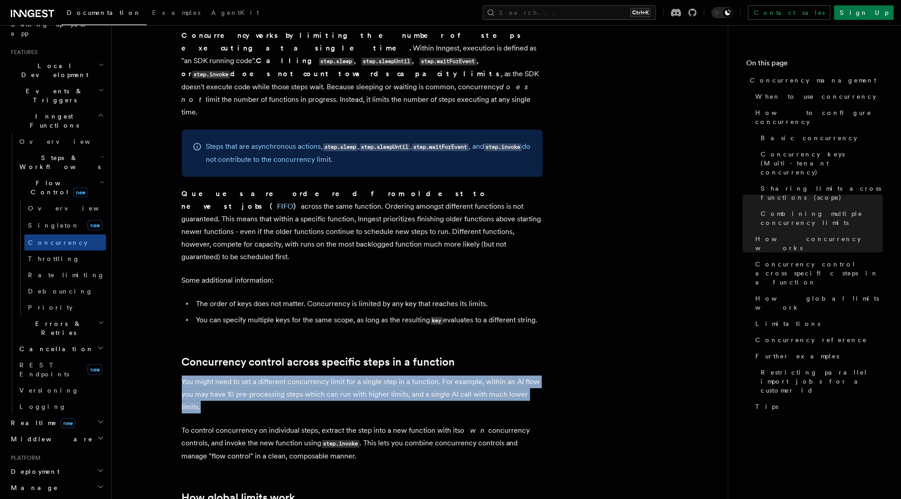
drag, startPoint x: 206, startPoint y: 332, endPoint x: 173, endPoint y: 307, distance: 41.2
click at [173, 307] on article "Features Inngest Functions Flow Control Concurrency management Limiting concurr…" at bounding box center [419, 239] width 587 height 4224
click at [314, 376] on p "You might need to set a different concurrency limit for a single step in a func…" at bounding box center [362, 395] width 361 height 38
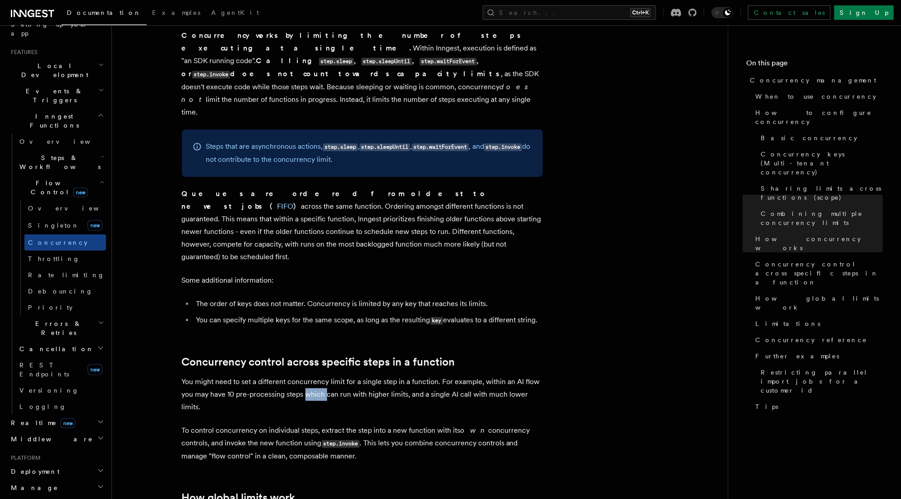
click at [314, 376] on p "You might need to set a different concurrency limit for a single step in a func…" at bounding box center [362, 395] width 361 height 38
click at [389, 376] on p "You might need to set a different concurrency limit for a single step in a func…" at bounding box center [362, 395] width 361 height 38
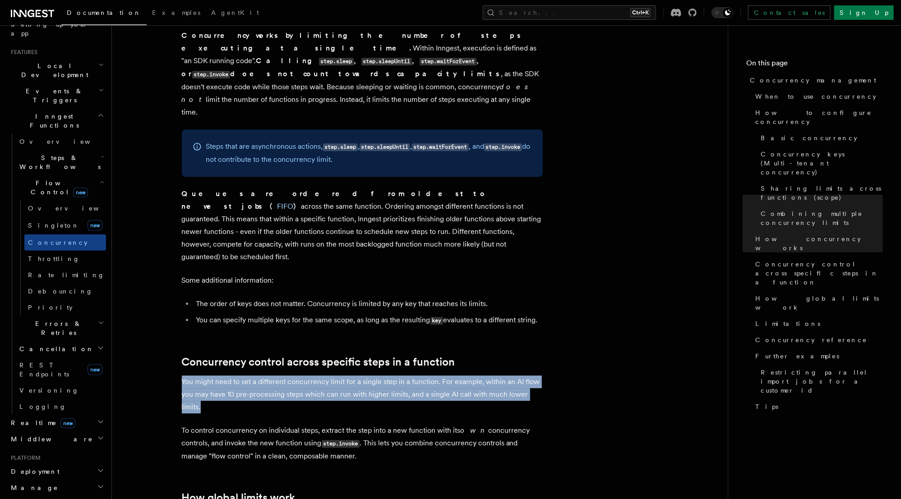
drag, startPoint x: 207, startPoint y: 337, endPoint x: 178, endPoint y: 305, distance: 43.7
click at [178, 305] on article "Features Inngest Functions Flow Control Concurrency management Limiting concurr…" at bounding box center [419, 239] width 587 height 4224
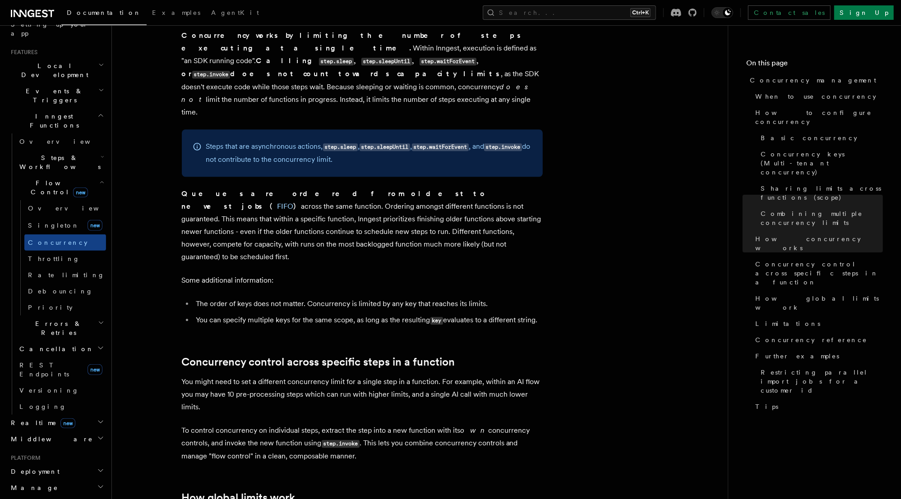
click at [397, 424] on p "To control concurrency on individual steps, extract the step into a new functio…" at bounding box center [362, 443] width 361 height 38
click at [451, 424] on p "To control concurrency on individual steps, extract the step into a new functio…" at bounding box center [362, 443] width 361 height 38
click at [500, 424] on p "To control concurrency on individual steps, extract the step into a new functio…" at bounding box center [362, 443] width 361 height 38
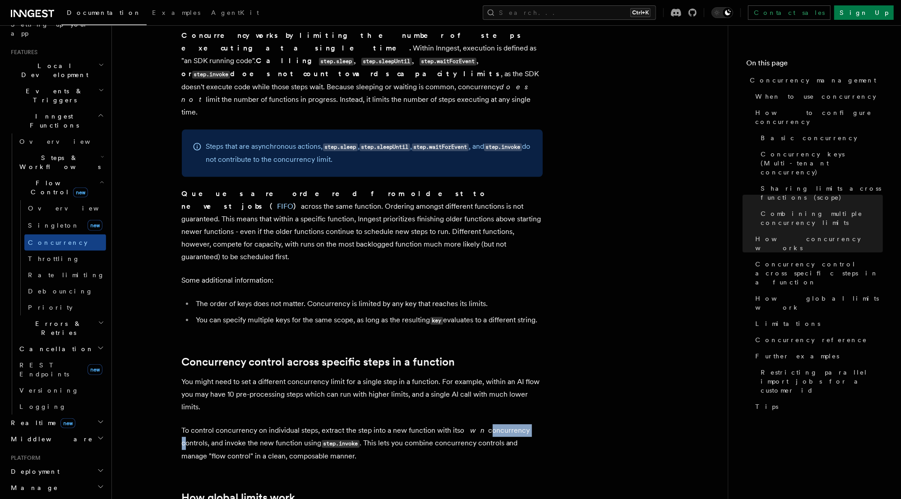
click at [500, 424] on p "To control concurrency on individual steps, extract the step into a new functio…" at bounding box center [362, 443] width 361 height 38
click at [279, 424] on p "To control concurrency on individual steps, extract the step into a new functio…" at bounding box center [362, 443] width 361 height 38
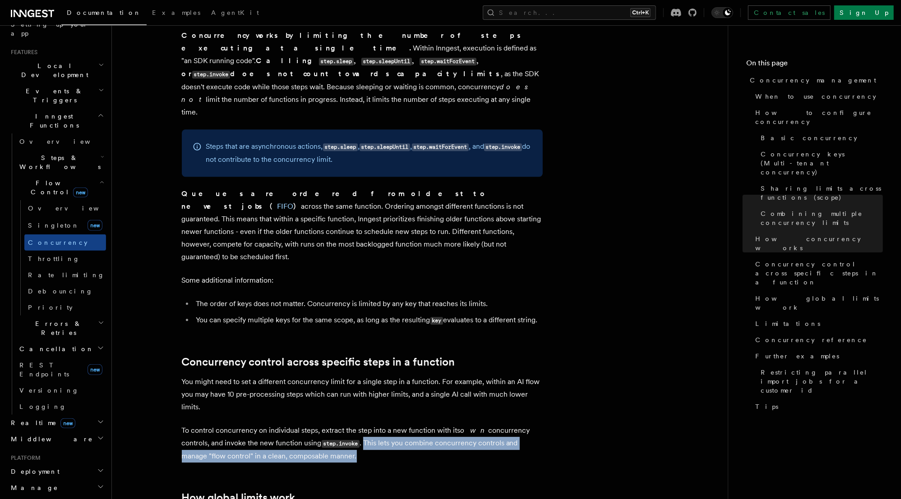
drag, startPoint x: 393, startPoint y: 388, endPoint x: 364, endPoint y: 371, distance: 33.3
click at [364, 424] on p "To control concurrency on individual steps, extract the step into a new functio…" at bounding box center [362, 443] width 361 height 38
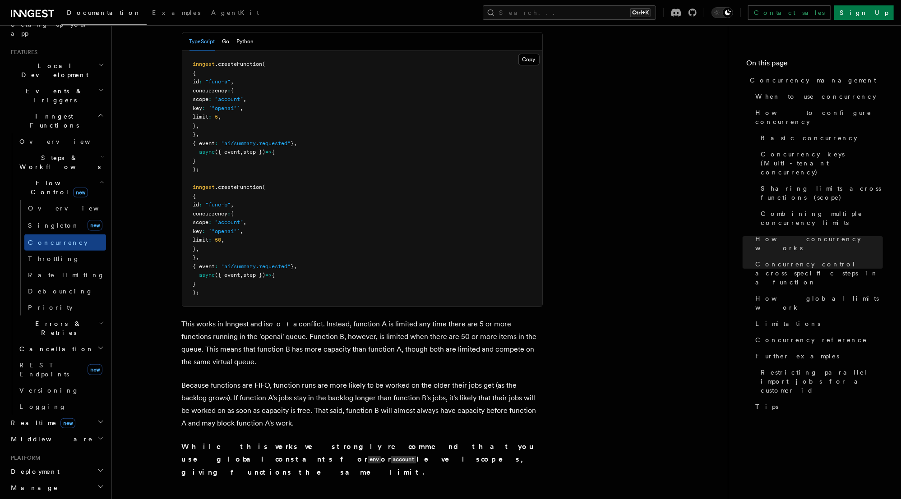
scroll to position [2706, 0]
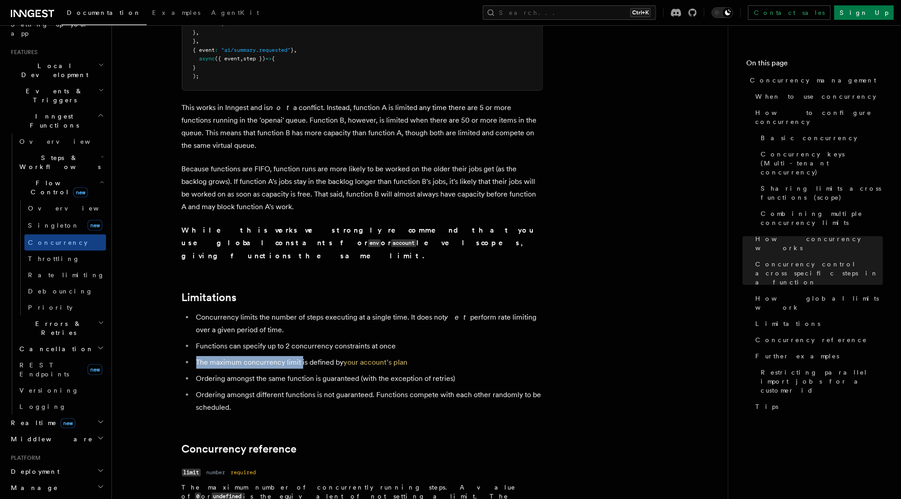
drag, startPoint x: 197, startPoint y: 278, endPoint x: 301, endPoint y: 274, distance: 103.8
click at [301, 356] on li "The maximum concurrency limit is defined by your account's plan" at bounding box center [367, 362] width 349 height 13
drag, startPoint x: 199, startPoint y: 295, endPoint x: 345, endPoint y: 295, distance: 145.7
click at [345, 373] on li "Ordering amongst the same function is guaranteed (with the exception of retries)" at bounding box center [367, 379] width 349 height 13
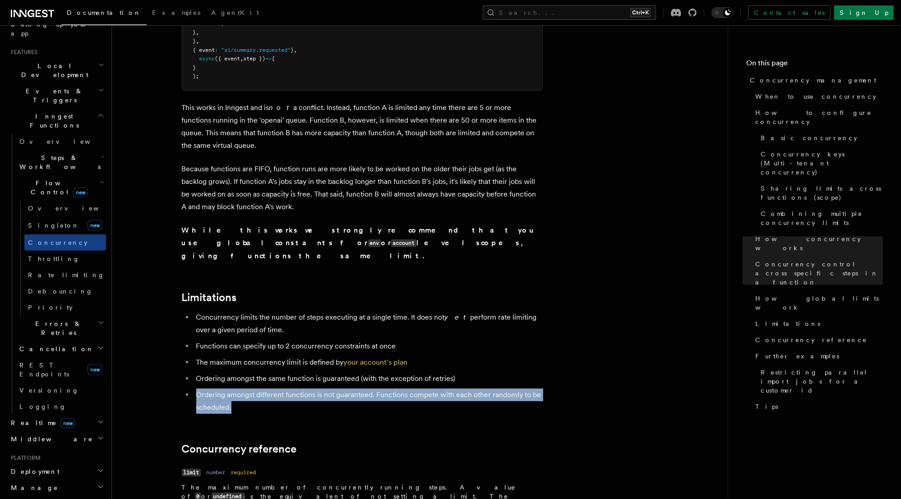
drag, startPoint x: 255, startPoint y: 322, endPoint x: 183, endPoint y: 310, distance: 73.6
click at [183, 311] on ul "Concurrency limits the number of steps executing at a single time. It does not …" at bounding box center [362, 362] width 361 height 103
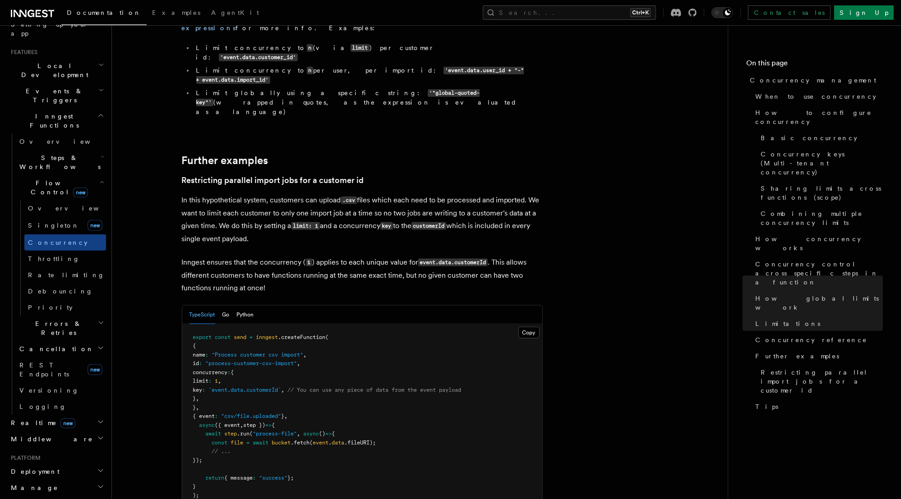
scroll to position [3536, 0]
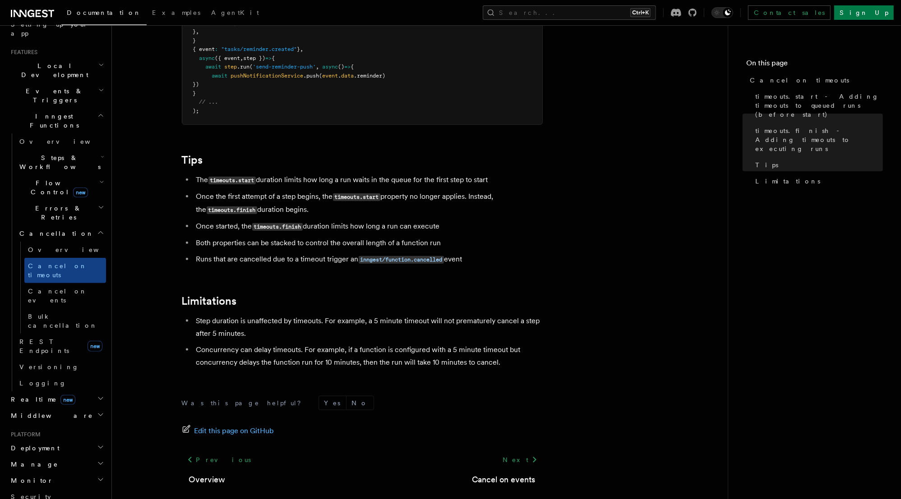
scroll to position [722, 0]
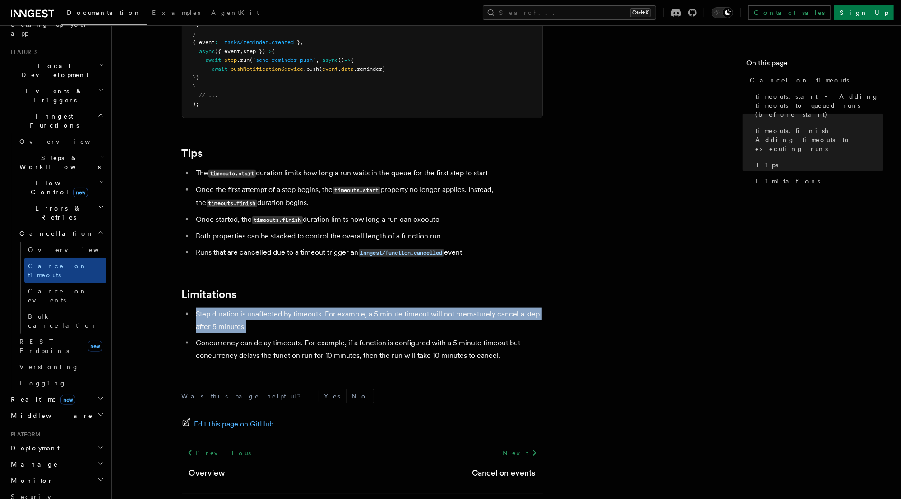
drag, startPoint x: 253, startPoint y: 322, endPoint x: 196, endPoint y: 303, distance: 60.2
click at [196, 308] on li "Step duration is unaffected by timeouts. For example, a 5 minute timeout will n…" at bounding box center [367, 320] width 349 height 25
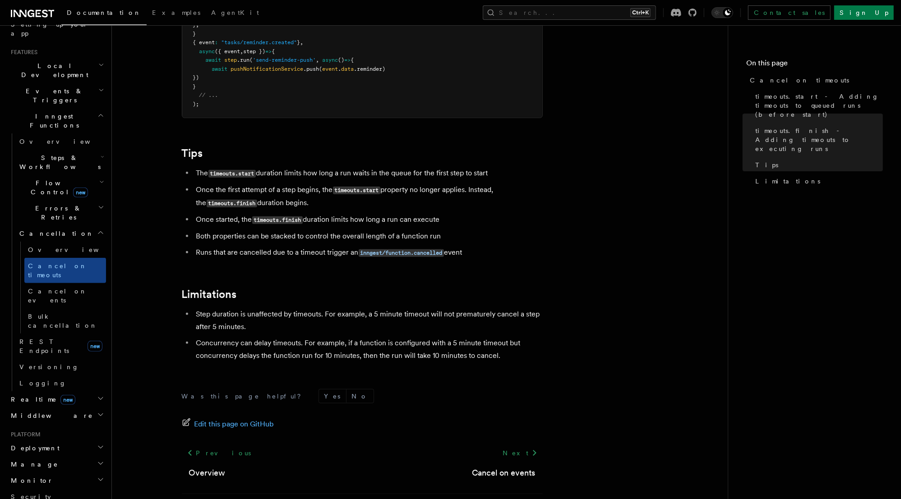
click at [260, 308] on li "Step duration is unaffected by timeouts. For example, a 5 minute timeout will n…" at bounding box center [367, 320] width 349 height 25
click at [309, 308] on li "Step duration is unaffected by timeouts. For example, a 5 minute timeout will n…" at bounding box center [367, 320] width 349 height 25
click at [332, 308] on li "Step duration is unaffected by timeouts. For example, a 5 minute timeout will n…" at bounding box center [367, 320] width 349 height 25
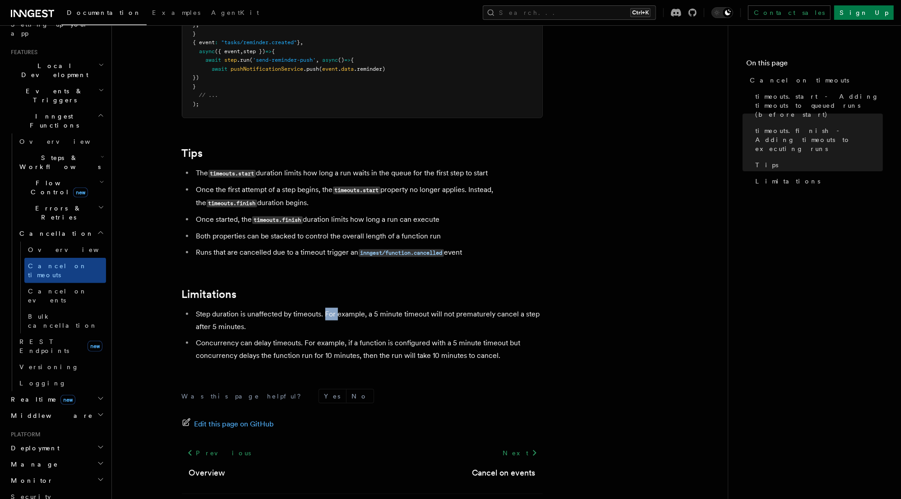
click at [332, 308] on li "Step duration is unaffected by timeouts. For example, a 5 minute timeout will n…" at bounding box center [367, 320] width 349 height 25
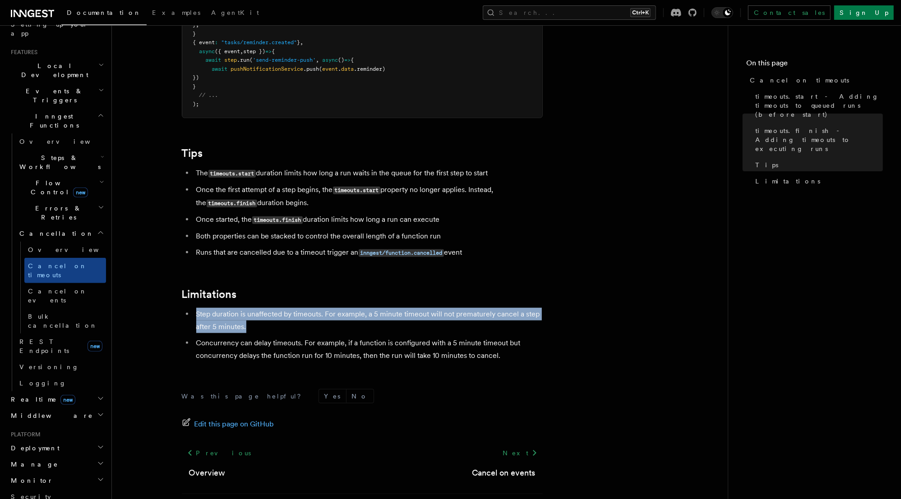
drag, startPoint x: 256, startPoint y: 320, endPoint x: 194, endPoint y: 304, distance: 63.9
click at [194, 308] on li "Step duration is unaffected by timeouts. For example, a 5 minute timeout will n…" at bounding box center [367, 320] width 349 height 25
click at [272, 308] on li "Step duration is unaffected by timeouts. For example, a 5 minute timeout will n…" at bounding box center [367, 320] width 349 height 25
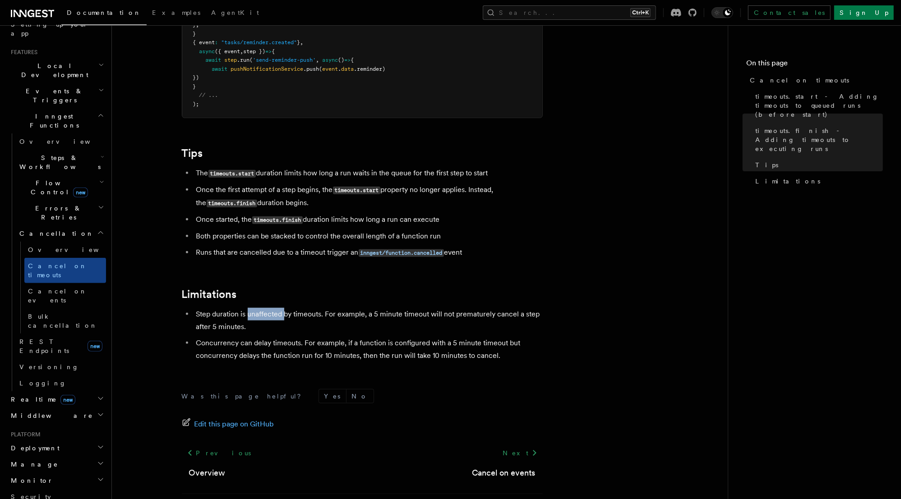
click at [272, 308] on li "Step duration is unaffected by timeouts. For example, a 5 minute timeout will n…" at bounding box center [367, 320] width 349 height 25
click at [318, 308] on li "Step duration is unaffected by timeouts. For example, a 5 minute timeout will n…" at bounding box center [367, 320] width 349 height 25
drag, startPoint x: 197, startPoint y: 335, endPoint x: 300, endPoint y: 334, distance: 103.7
click at [300, 337] on li "Concurrency can delay timeouts. For example, if a function is configured with a…" at bounding box center [367, 349] width 349 height 25
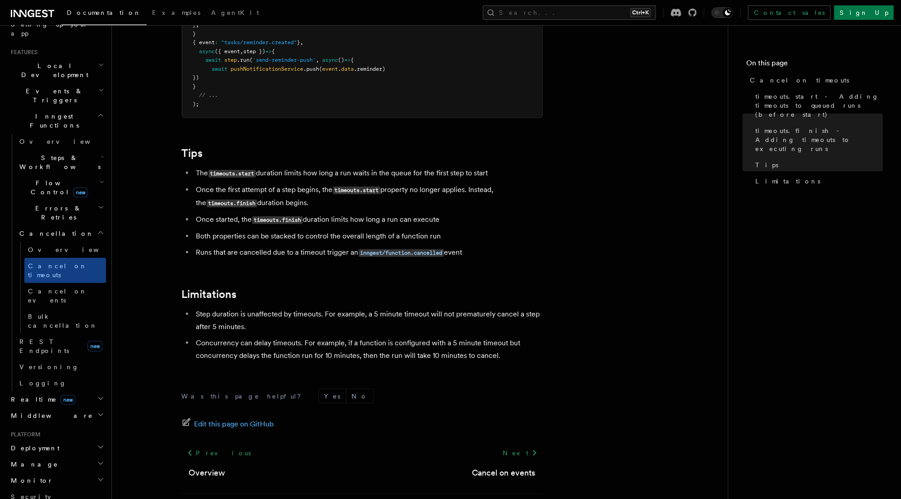
click at [385, 337] on li "Concurrency can delay timeouts. For example, if a function is configured with a…" at bounding box center [367, 349] width 349 height 25
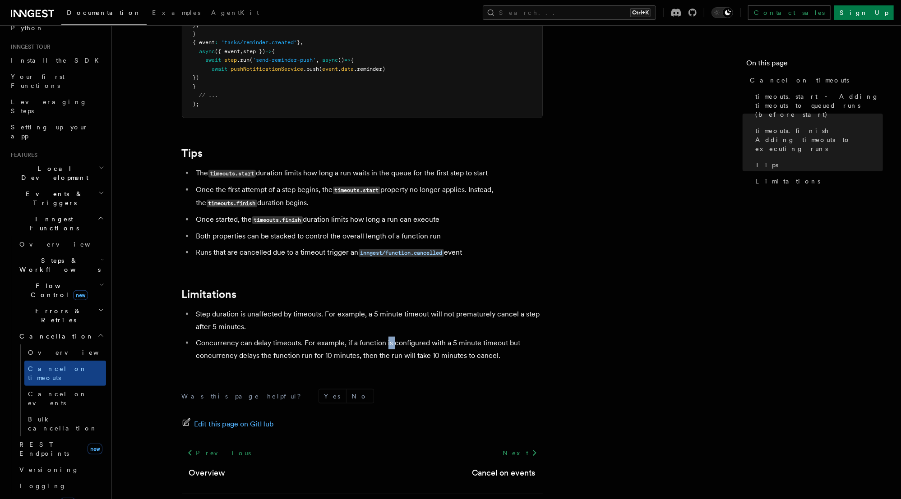
scroll to position [72, 0]
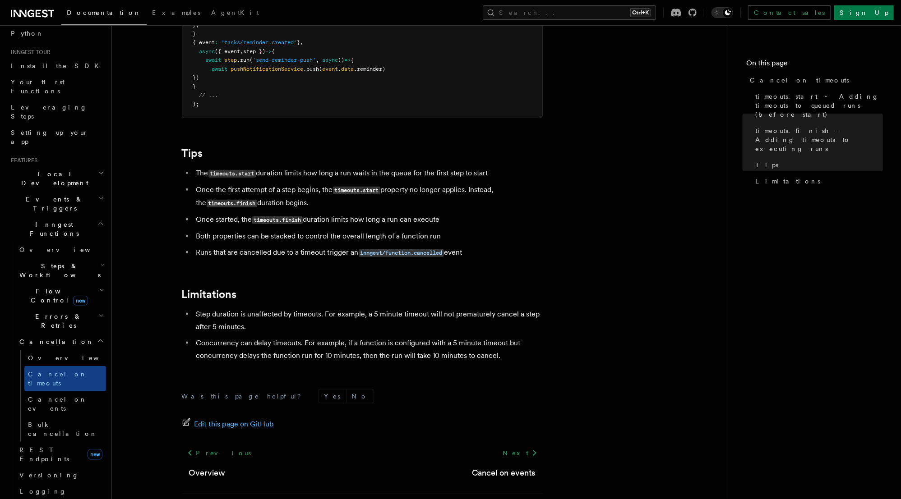
click at [202, 213] on li "Once started, the timeouts.finish duration limits how long a run can execute" at bounding box center [367, 219] width 349 height 13
click at [102, 210] on header "Search... Documentation Examples AgentKit Home Quick start Next.js Node.js Pyth…" at bounding box center [56, 262] width 112 height 474
click at [100, 290] on icon "button" at bounding box center [101, 291] width 3 height 2
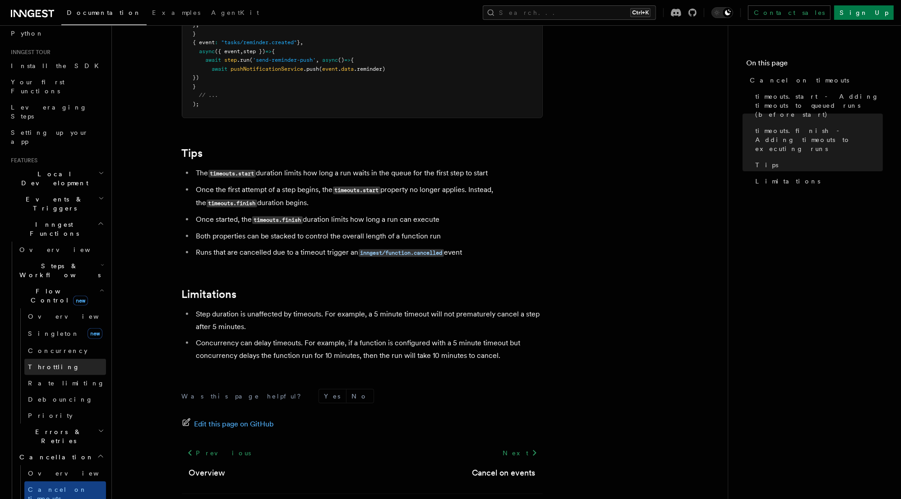
click at [47, 364] on span "Throttling" at bounding box center [54, 367] width 52 height 7
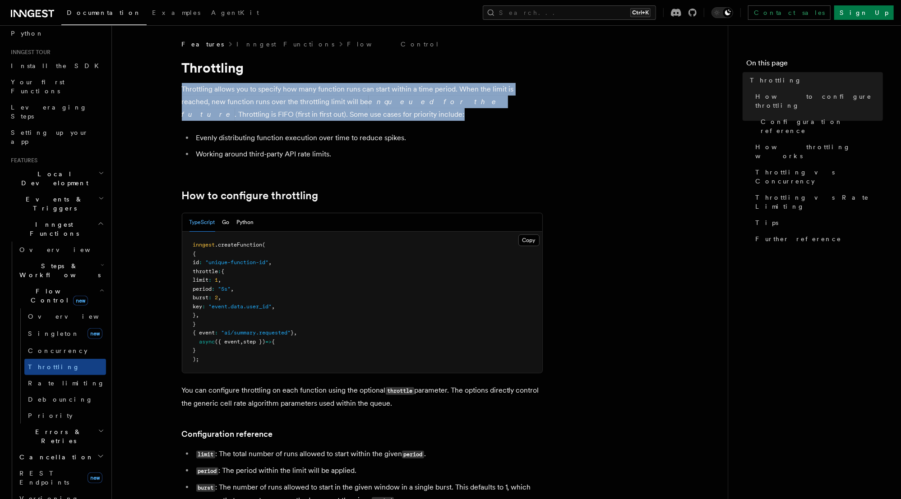
drag, startPoint x: 307, startPoint y: 111, endPoint x: 181, endPoint y: 93, distance: 127.1
click at [451, 110] on p "Throttling allows you to specify how many function runs can start within a time…" at bounding box center [362, 102] width 361 height 38
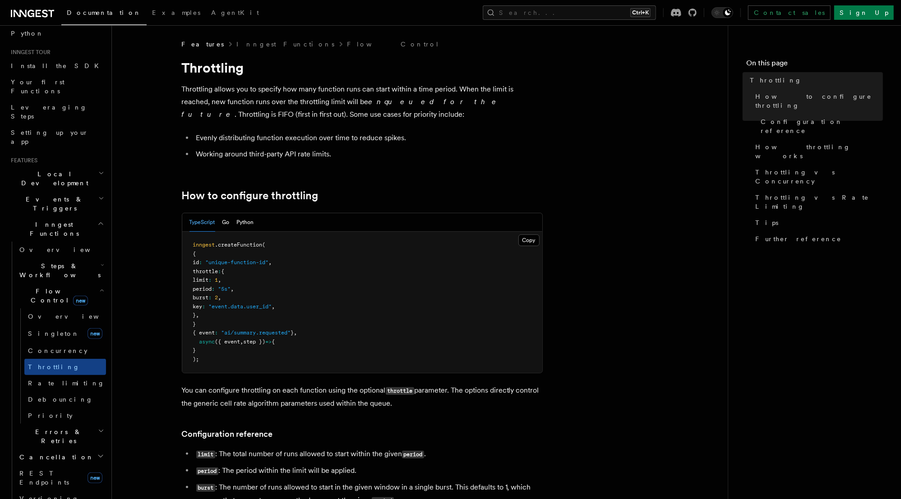
click at [451, 110] on p "Throttling allows you to specify how many function runs can start within a time…" at bounding box center [362, 102] width 361 height 38
click at [302, 148] on li "Working around third-party API rate limits." at bounding box center [367, 154] width 349 height 13
click at [303, 133] on li "Evenly distributing function execution over time to reduce spikes." at bounding box center [367, 138] width 349 height 13
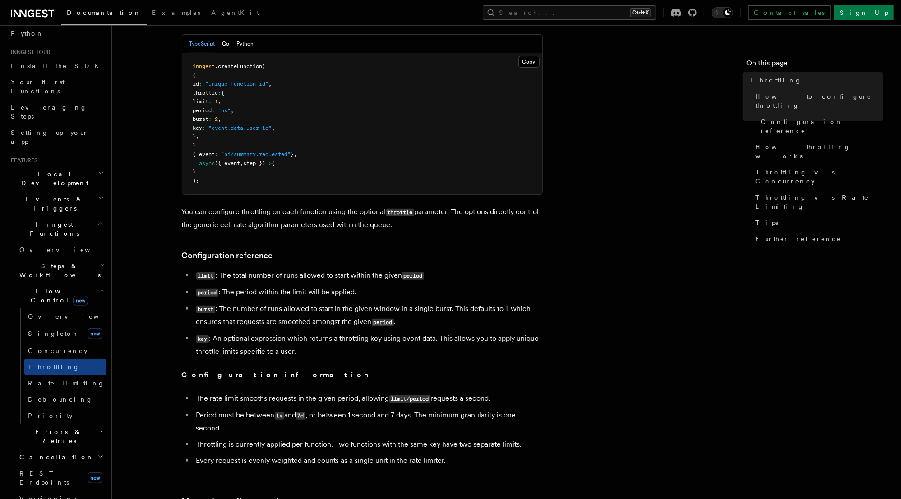
scroll to position [180, 0]
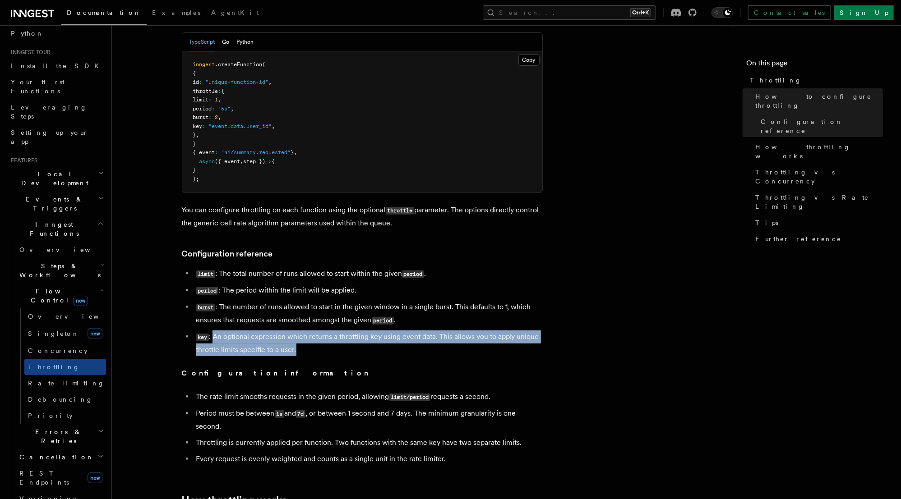
drag, startPoint x: 299, startPoint y: 354, endPoint x: 214, endPoint y: 334, distance: 88.2
click at [214, 334] on li "key : An optional expression which returns a throttling key using event data. T…" at bounding box center [367, 344] width 349 height 26
click at [512, 341] on li "key : An optional expression which returns a throttling key using event data. T…" at bounding box center [367, 344] width 349 height 26
click at [286, 348] on li "key : An optional expression which returns a throttling key using event data. T…" at bounding box center [367, 344] width 349 height 26
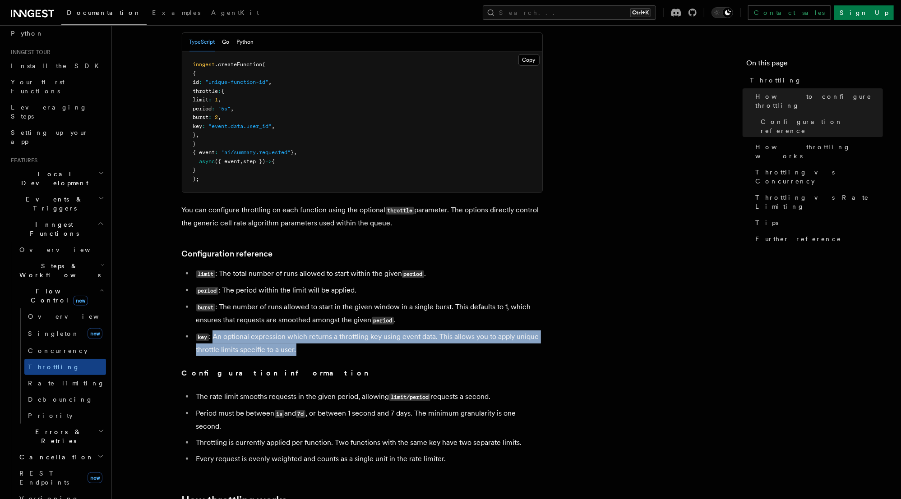
drag, startPoint x: 297, startPoint y: 353, endPoint x: 213, endPoint y: 336, distance: 85.5
click at [213, 336] on li "key : An optional expression which returns a throttling key using event data. T…" at bounding box center [367, 344] width 349 height 26
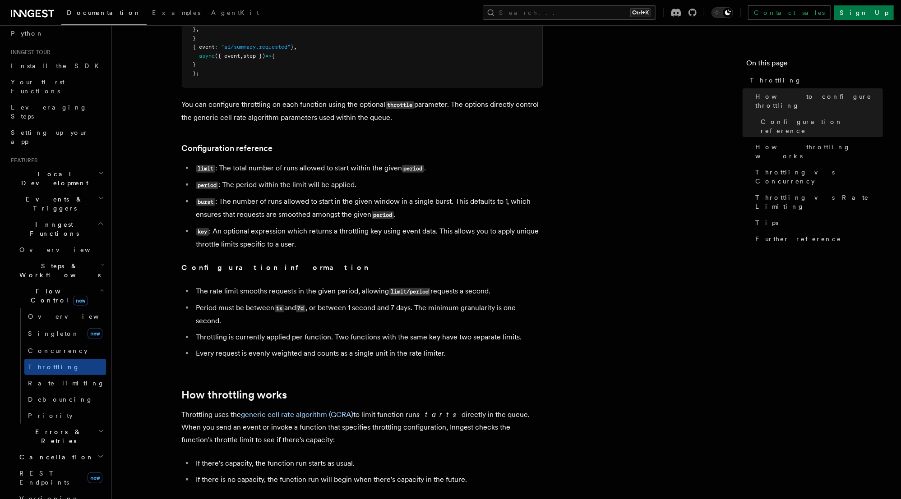
scroll to position [289, 0]
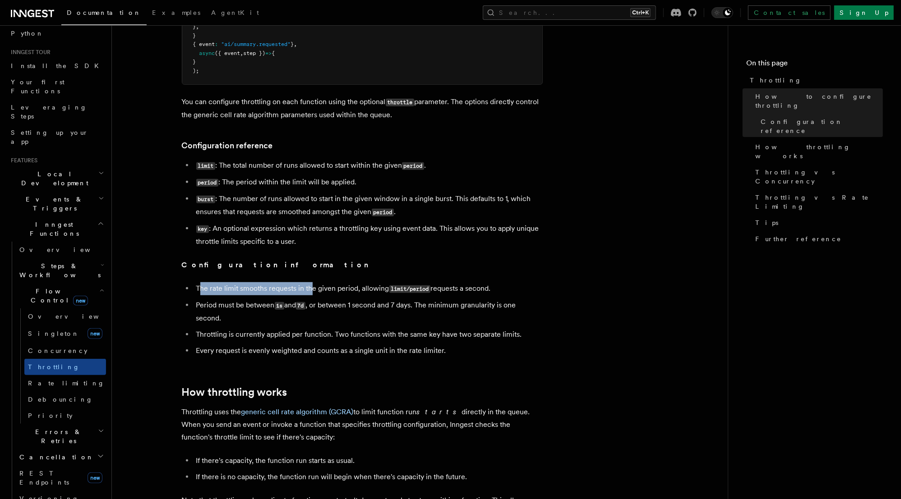
drag, startPoint x: 200, startPoint y: 290, endPoint x: 313, endPoint y: 294, distance: 112.4
click at [313, 294] on li "The rate limit smooths requests in the given period, allowing limit/period requ…" at bounding box center [367, 288] width 349 height 13
click at [332, 288] on li "The rate limit smooths requests in the given period, allowing limit/period requ…" at bounding box center [367, 288] width 349 height 13
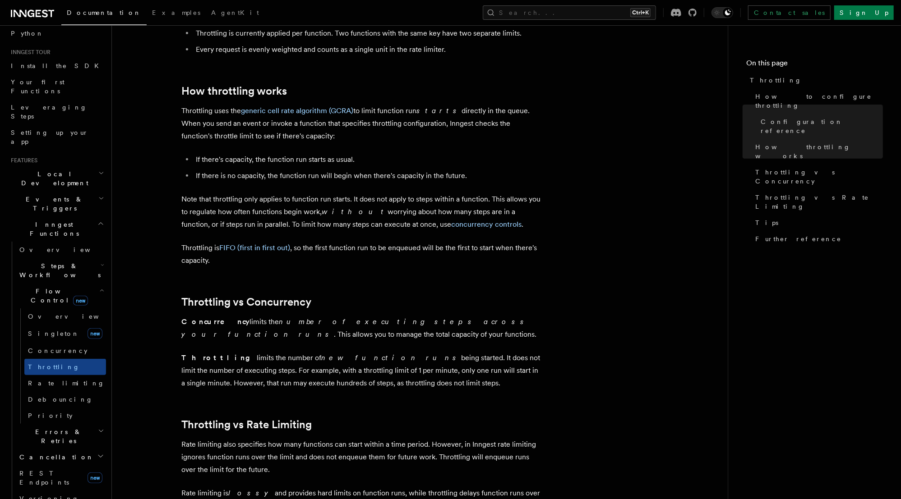
scroll to position [613, 0]
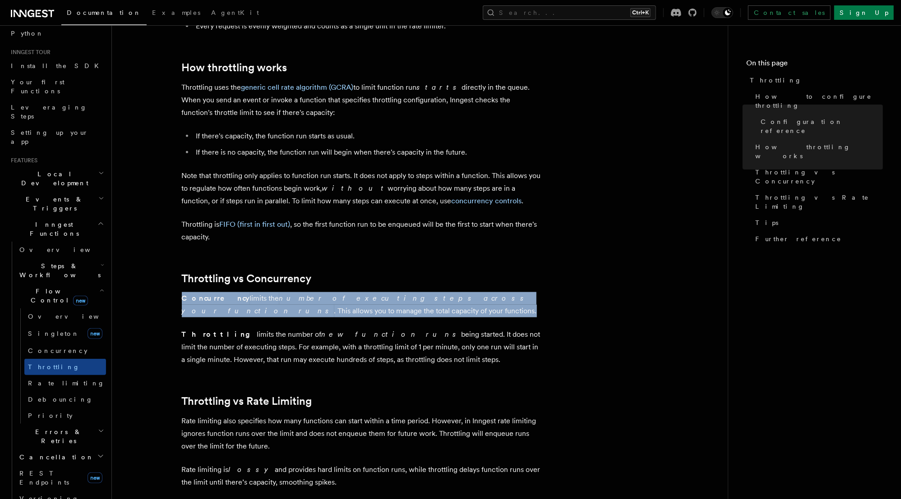
drag, startPoint x: 265, startPoint y: 316, endPoint x: 169, endPoint y: 302, distance: 97.5
click at [169, 302] on article "Features Inngest Functions Flow Control Throttling Throttling allows you to spe…" at bounding box center [419, 115] width 587 height 1379
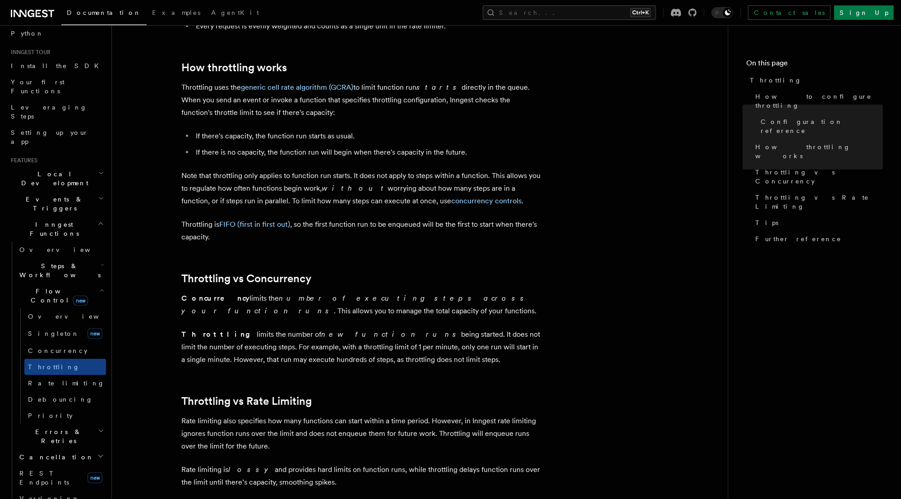
click at [198, 336] on strong "Throttling" at bounding box center [219, 334] width 75 height 9
click at [322, 335] on em "new function runs" at bounding box center [392, 334] width 140 height 9
click at [370, 339] on p "Throttling limits the number of new function runs being started. It does not li…" at bounding box center [362, 347] width 361 height 38
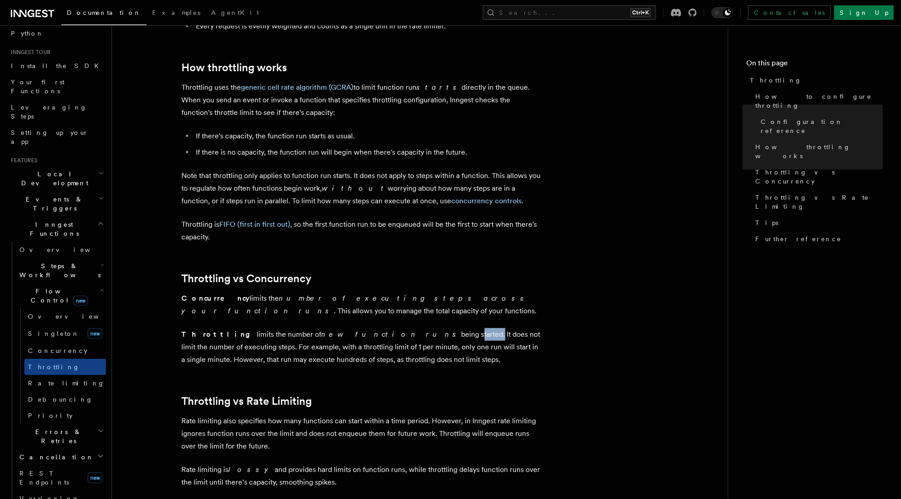
click at [370, 339] on p "Throttling limits the number of new function runs being started. It does not li…" at bounding box center [362, 347] width 361 height 38
click at [412, 336] on p "Throttling limits the number of new function runs being started. It does not li…" at bounding box center [362, 347] width 361 height 38
click at [488, 341] on p "Throttling limits the number of new function runs being started. It does not li…" at bounding box center [362, 347] width 361 height 38
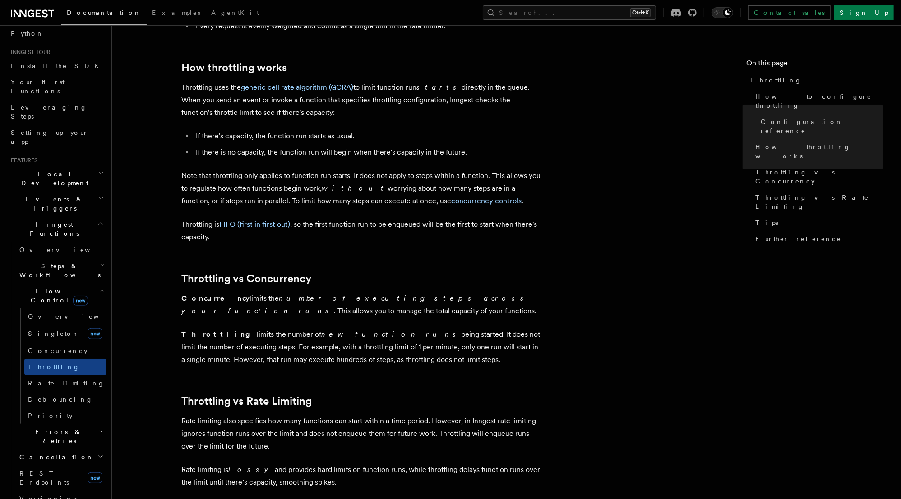
click at [519, 335] on p "Throttling limits the number of new function runs being started. It does not li…" at bounding box center [362, 347] width 361 height 38
click at [531, 340] on p "Throttling limits the number of new function runs being started. It does not li…" at bounding box center [362, 347] width 361 height 38
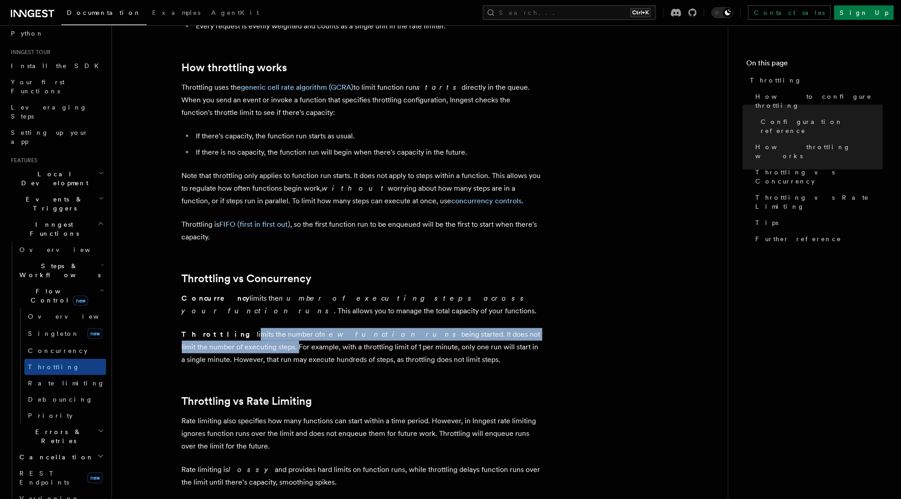
drag, startPoint x: 536, startPoint y: 339, endPoint x: 217, endPoint y: 336, distance: 318.4
click at [217, 336] on p "Throttling limits the number of new function runs being started. It does not li…" at bounding box center [362, 347] width 361 height 38
click at [243, 341] on p "Throttling limits the number of new function runs being started. It does not li…" at bounding box center [362, 347] width 361 height 38
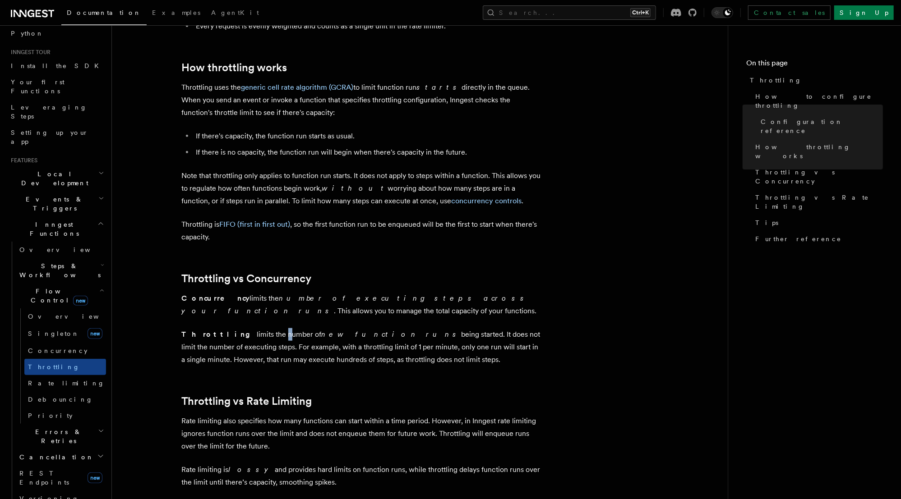
click at [243, 341] on p "Throttling limits the number of new function runs being started. It does not li…" at bounding box center [362, 347] width 361 height 38
click at [547, 337] on article "Features Inngest Functions Flow Control Throttling Throttling allows you to spe…" at bounding box center [419, 115] width 587 height 1379
click at [428, 335] on p "Throttling limits the number of new function runs being started. It does not li…" at bounding box center [362, 347] width 361 height 38
click at [233, 349] on p "Throttling limits the number of new function runs being started. It does not li…" at bounding box center [362, 347] width 361 height 38
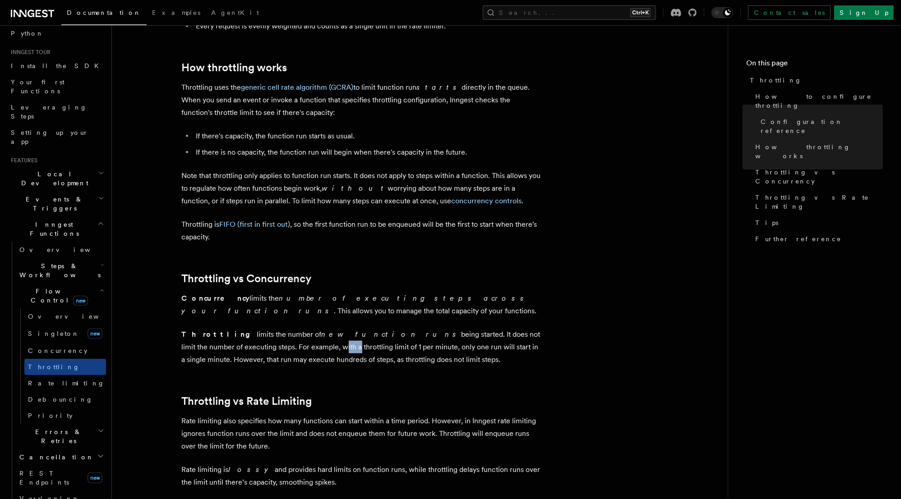
click at [233, 349] on p "Throttling limits the number of new function runs being started. It does not li…" at bounding box center [362, 347] width 361 height 38
drag, startPoint x: 403, startPoint y: 358, endPoint x: 273, endPoint y: 338, distance: 131.4
click at [273, 338] on p "Throttling limits the number of new function runs being started. It does not li…" at bounding box center [362, 347] width 361 height 38
click at [341, 353] on p "Throttling limits the number of new function runs being started. It does not li…" at bounding box center [362, 347] width 361 height 38
drag, startPoint x: 400, startPoint y: 361, endPoint x: 183, endPoint y: 336, distance: 219.3
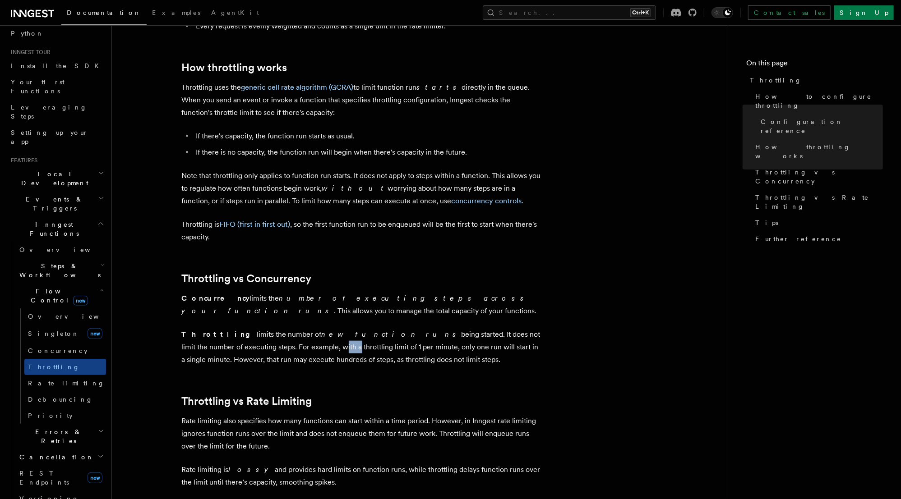
click at [183, 336] on p "Throttling limits the number of new function runs being started. It does not li…" at bounding box center [362, 347] width 361 height 38
click at [183, 336] on strong "Throttling" at bounding box center [219, 334] width 75 height 9
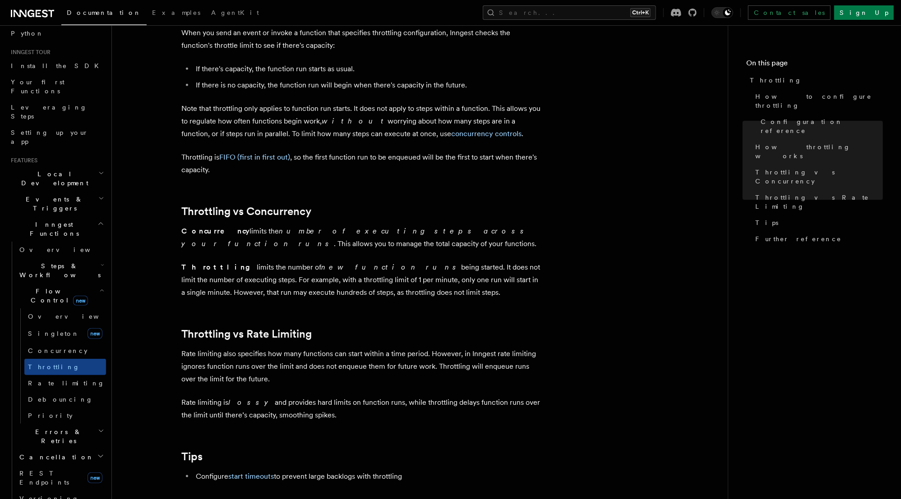
scroll to position [649, 0]
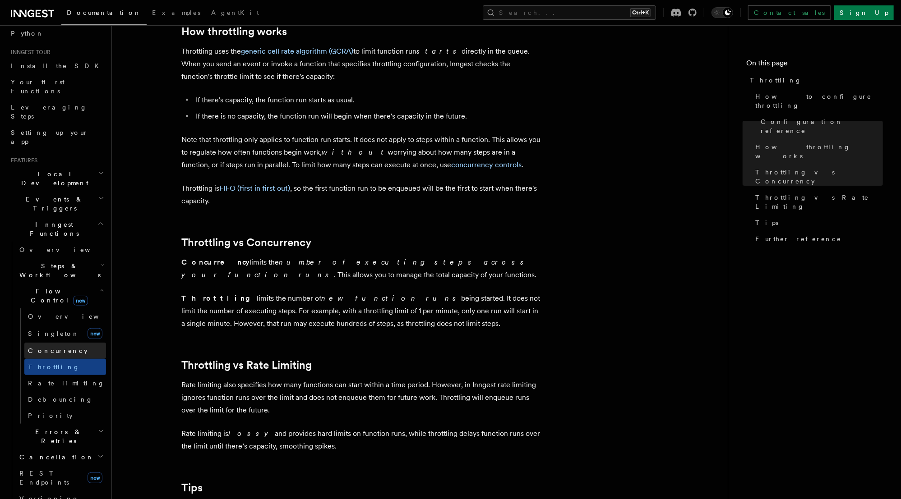
click at [65, 343] on link "Concurrency" at bounding box center [65, 351] width 82 height 16
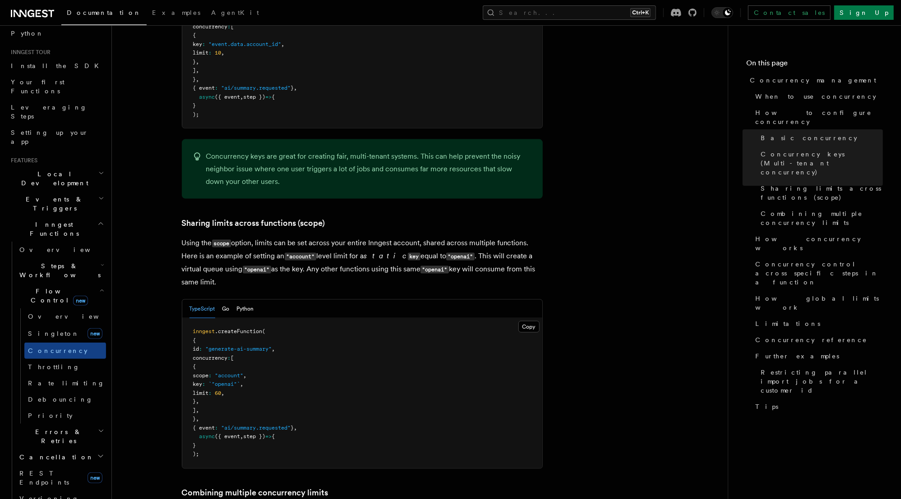
scroll to position [974, 0]
